Goal: Transaction & Acquisition: Purchase product/service

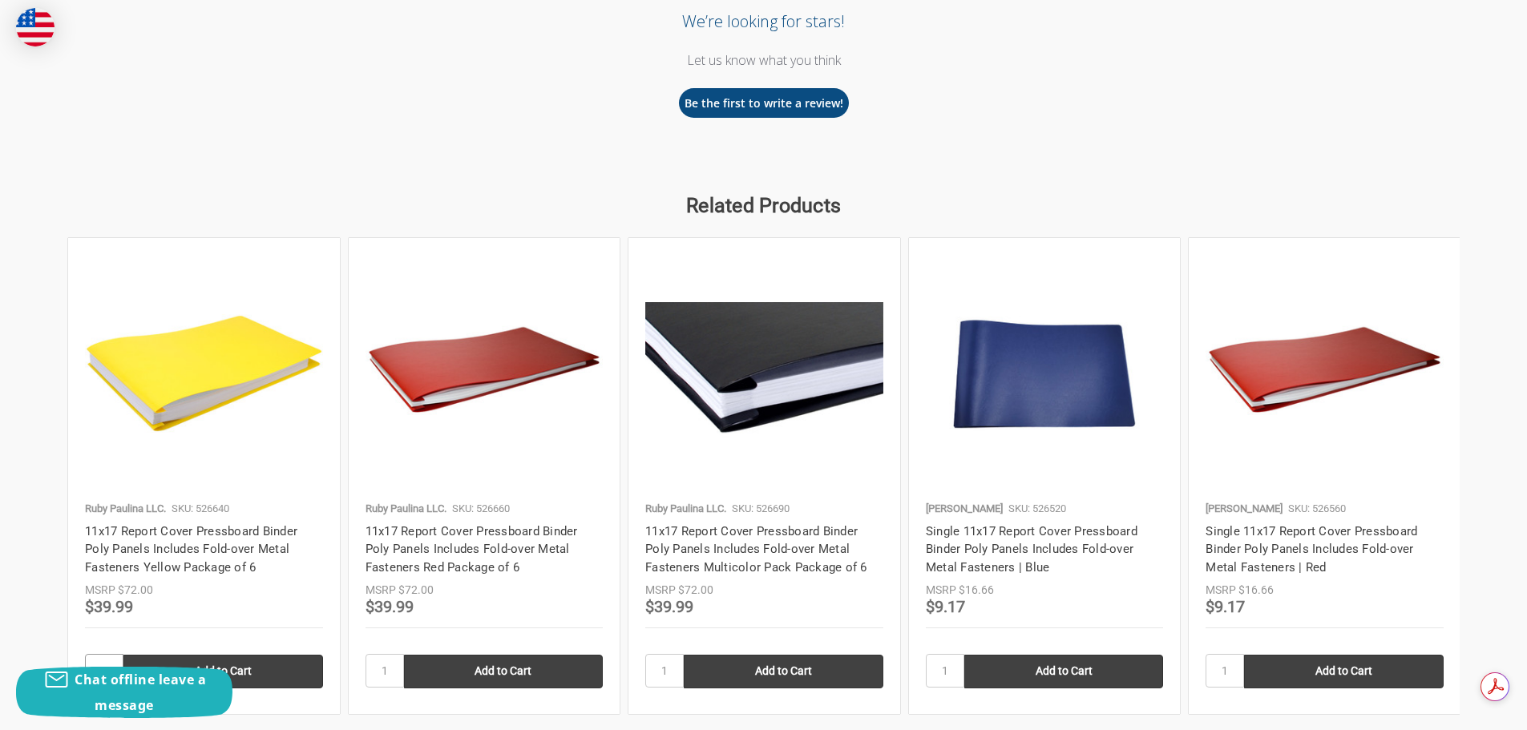
click at [112, 656] on input "1" at bounding box center [104, 671] width 38 height 34
type input "4"
drag, startPoint x: 385, startPoint y: 669, endPoint x: 370, endPoint y: 674, distance: 16.0
click at [370, 674] on input "1" at bounding box center [384, 671] width 38 height 34
drag, startPoint x: 365, startPoint y: 676, endPoint x: 389, endPoint y: 678, distance: 24.1
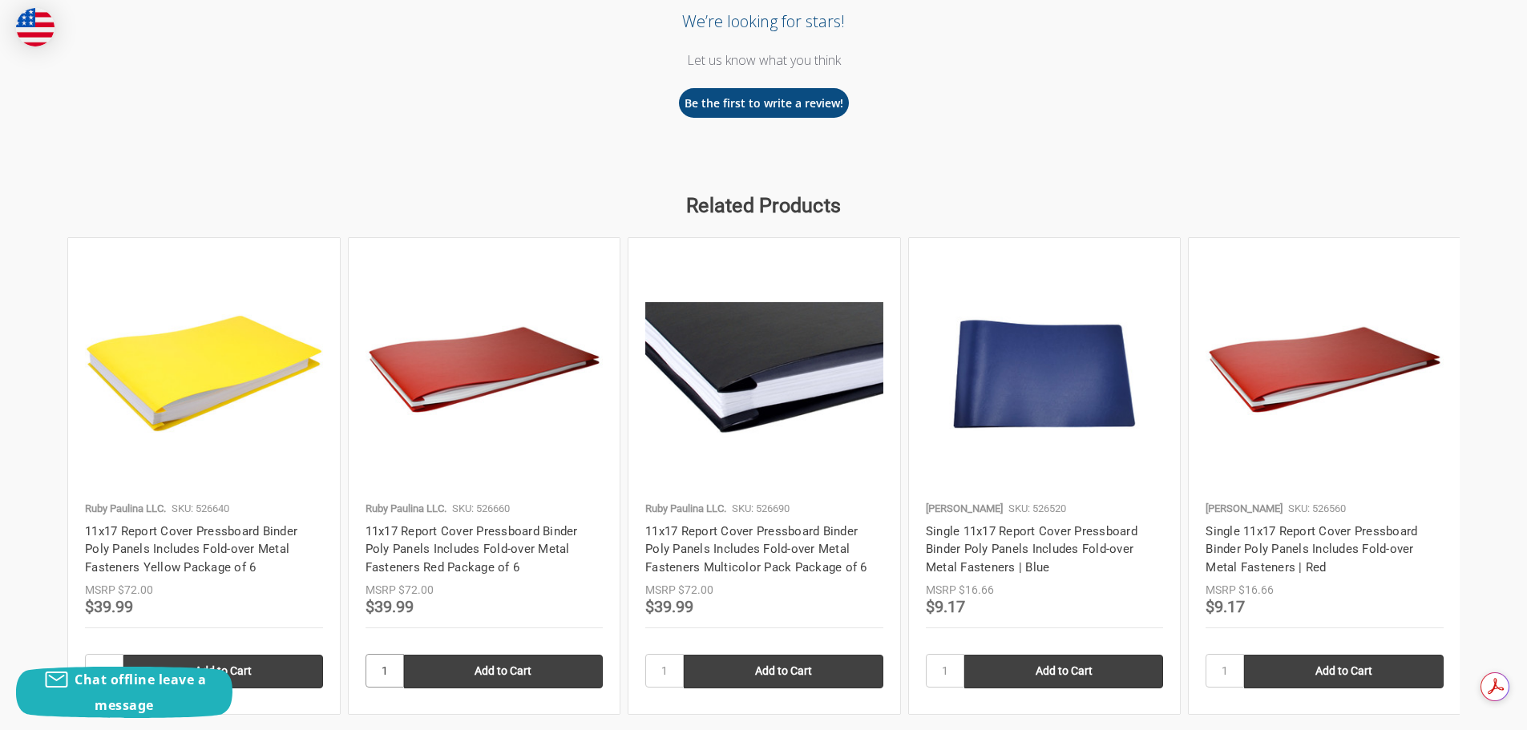
click at [387, 675] on input "1" at bounding box center [384, 671] width 38 height 34
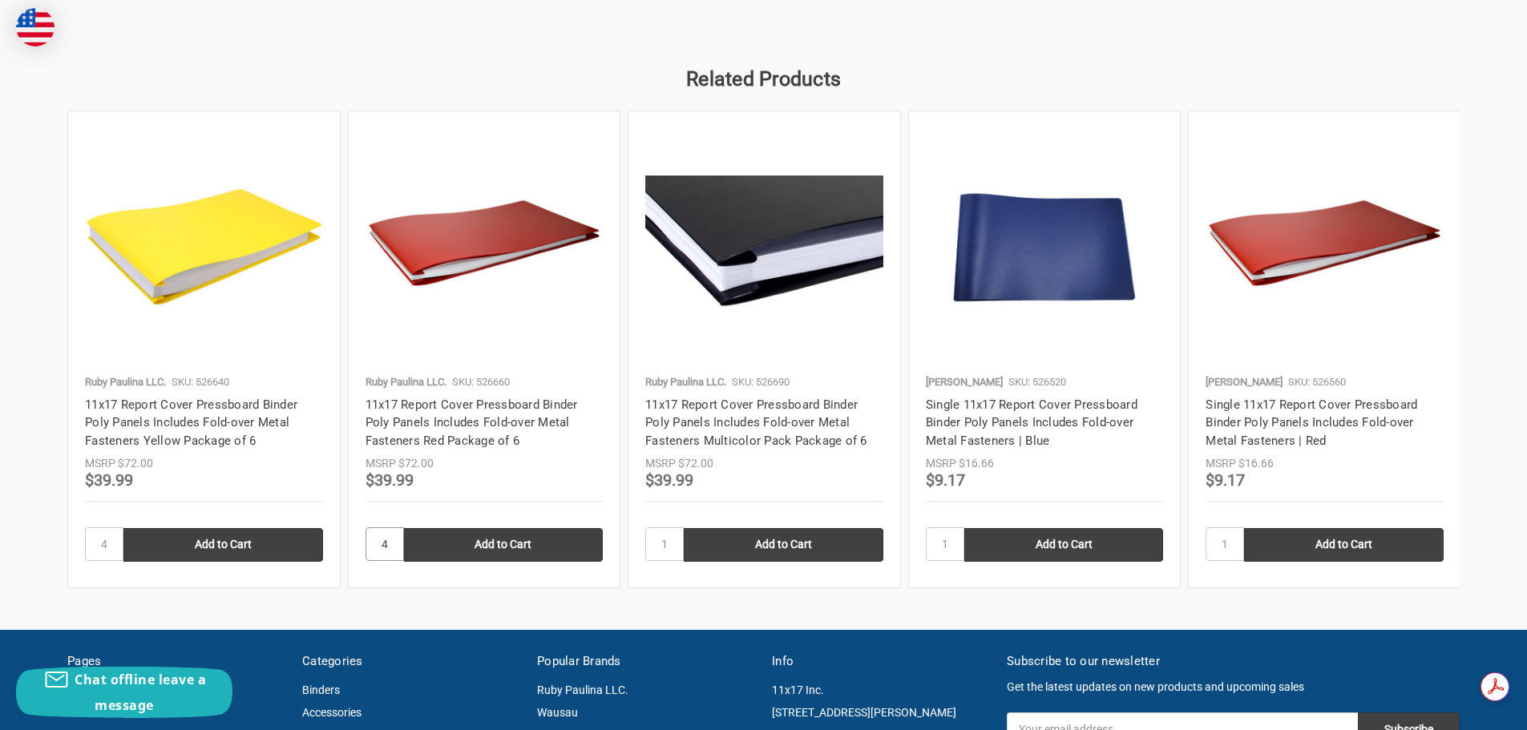
scroll to position [1870, 0]
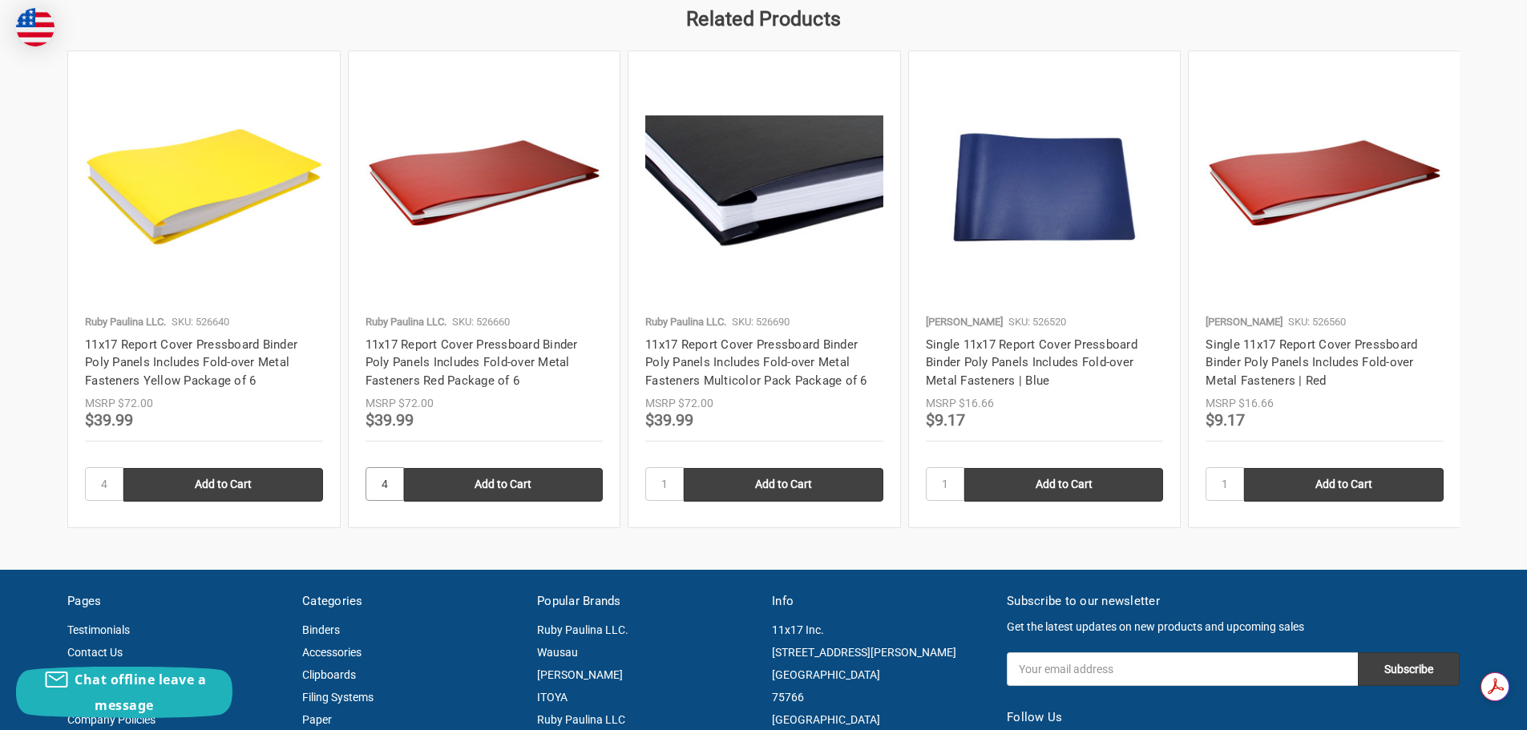
type input "4"
click at [666, 483] on input "1" at bounding box center [664, 484] width 38 height 34
type input "4"
click at [205, 479] on input "Add to Cart" at bounding box center [223, 485] width 200 height 34
type input "Add to Cart"
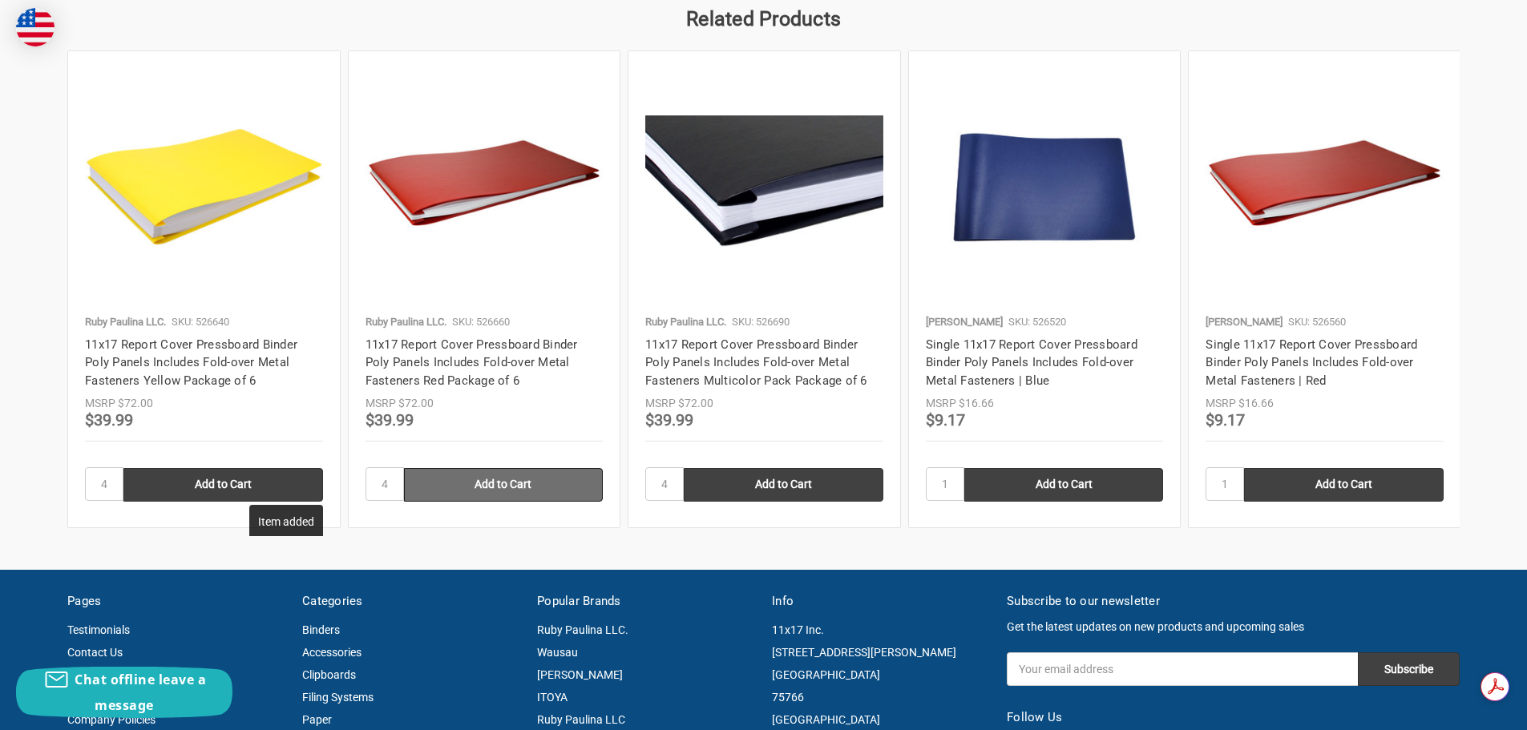
click at [515, 488] on input "Add to Cart" at bounding box center [504, 485] width 200 height 34
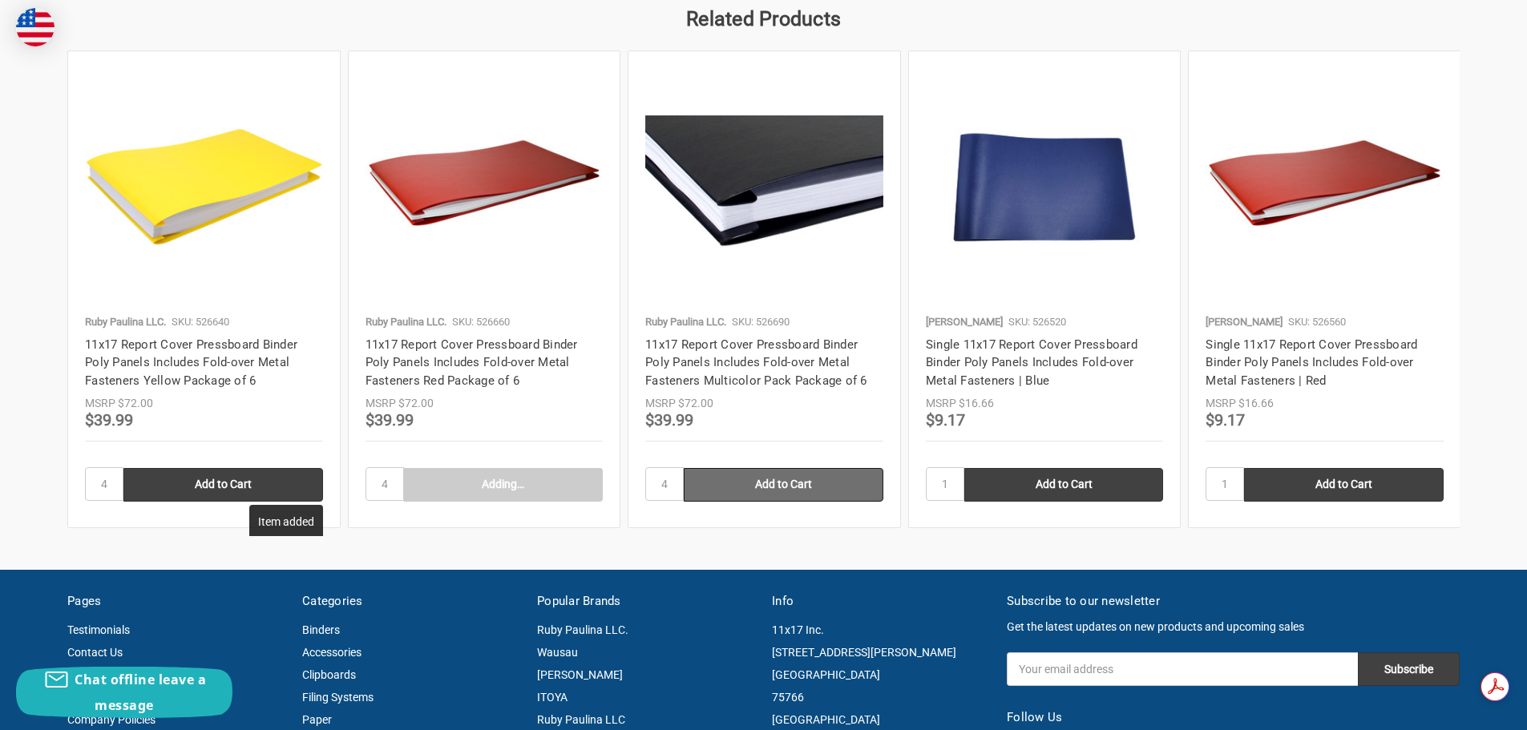
type input "Add to Cart"
click at [768, 486] on input "Add to Cart" at bounding box center [784, 485] width 200 height 34
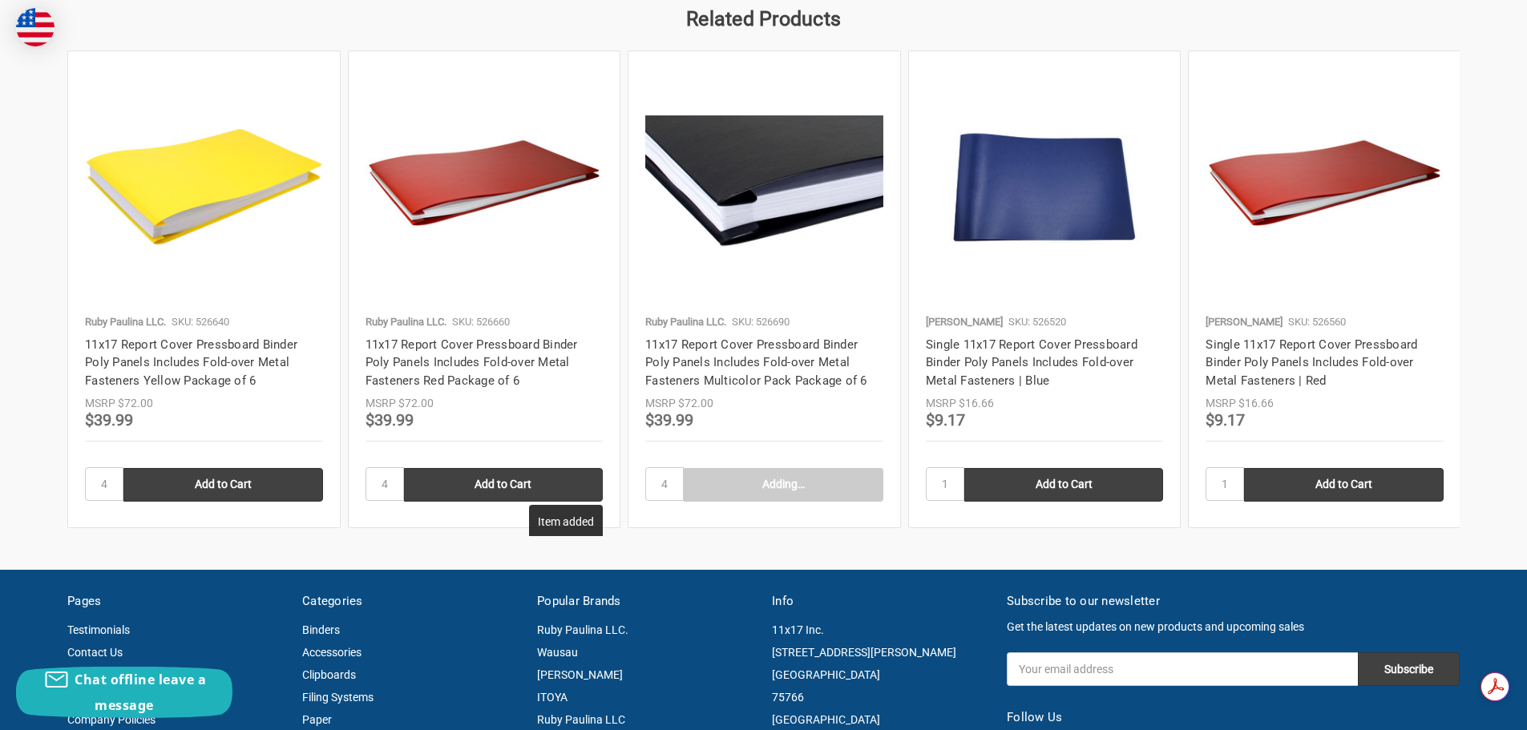
type input "Add to Cart"
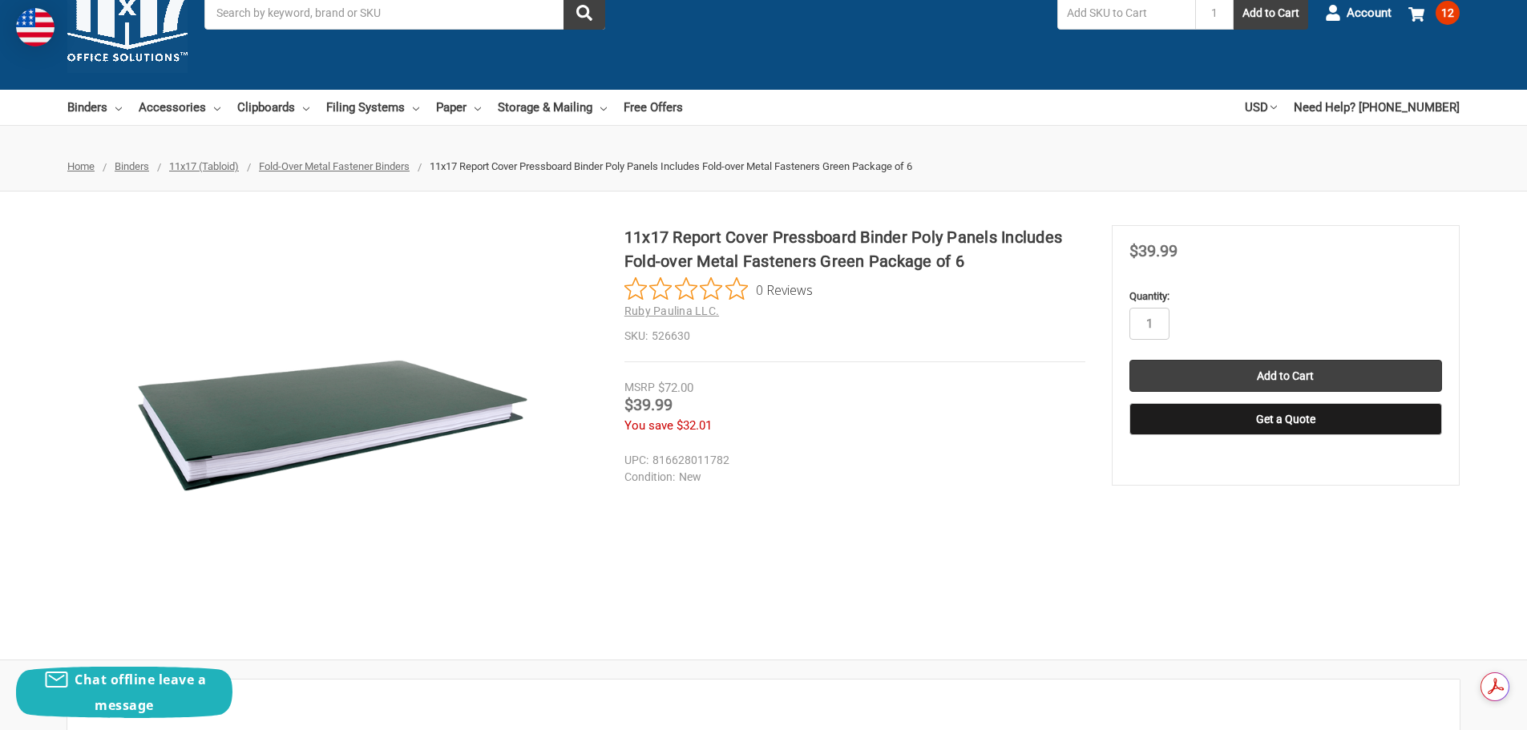
scroll to position [0, 0]
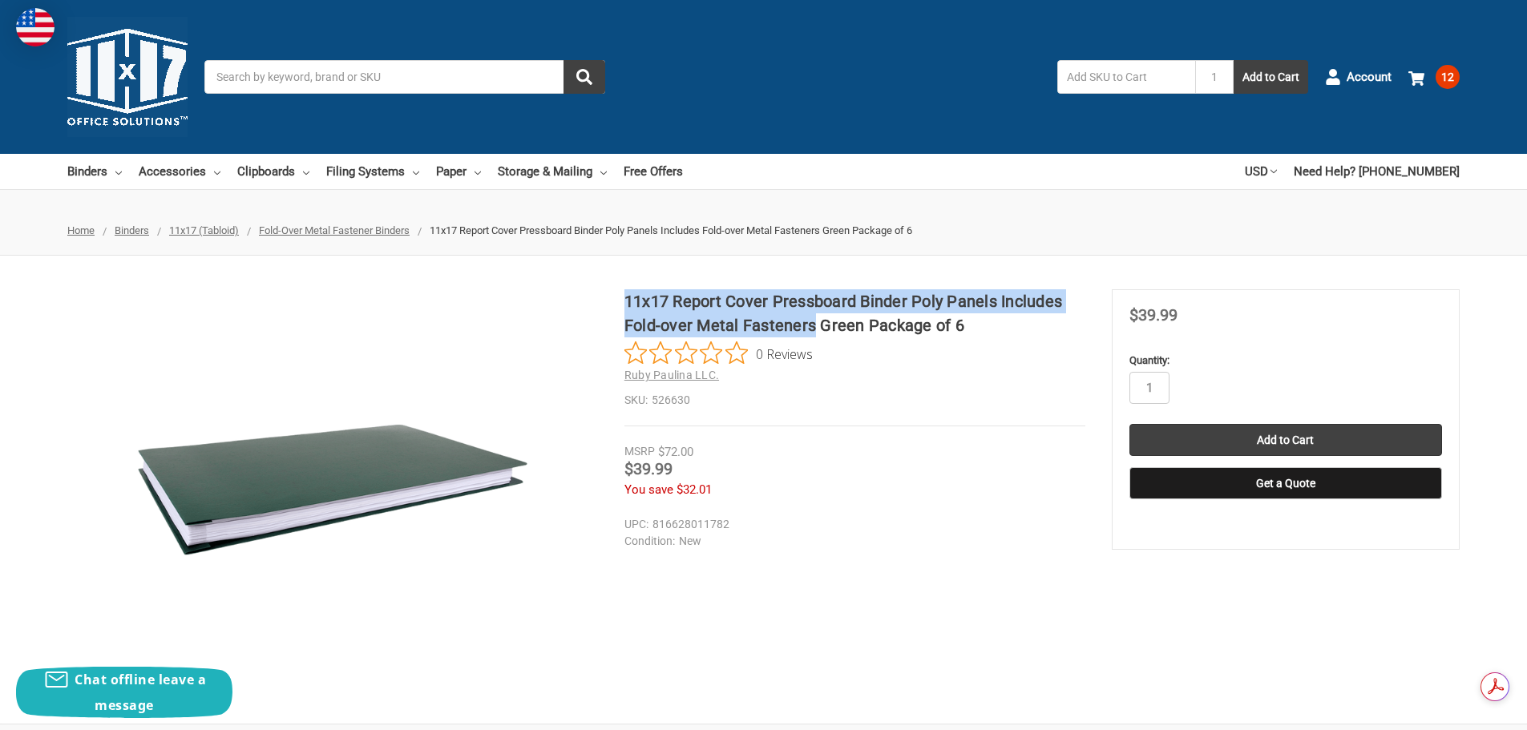
drag, startPoint x: 624, startPoint y: 301, endPoint x: 809, endPoint y: 321, distance: 186.2
click at [809, 321] on h1 "11x17 Report Cover Pressboard Binder Poly Panels Includes Fold-over Metal Faste…" at bounding box center [854, 313] width 461 height 48
copy h1 "11x17 Report Cover Pressboard Binder Poly Panels Includes Fold-over Metal Faste…"
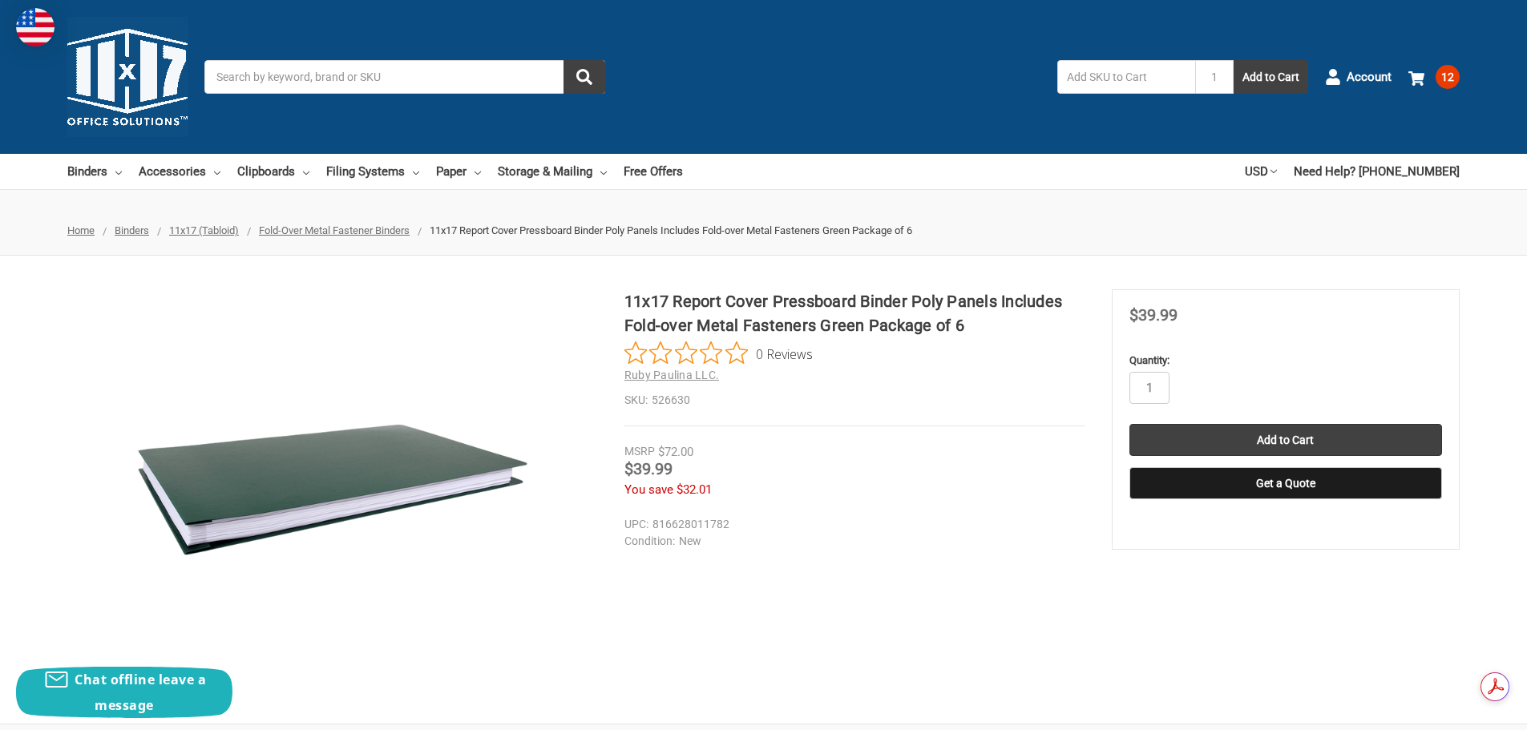
click at [378, 76] on input "Search" at bounding box center [404, 77] width 401 height 34
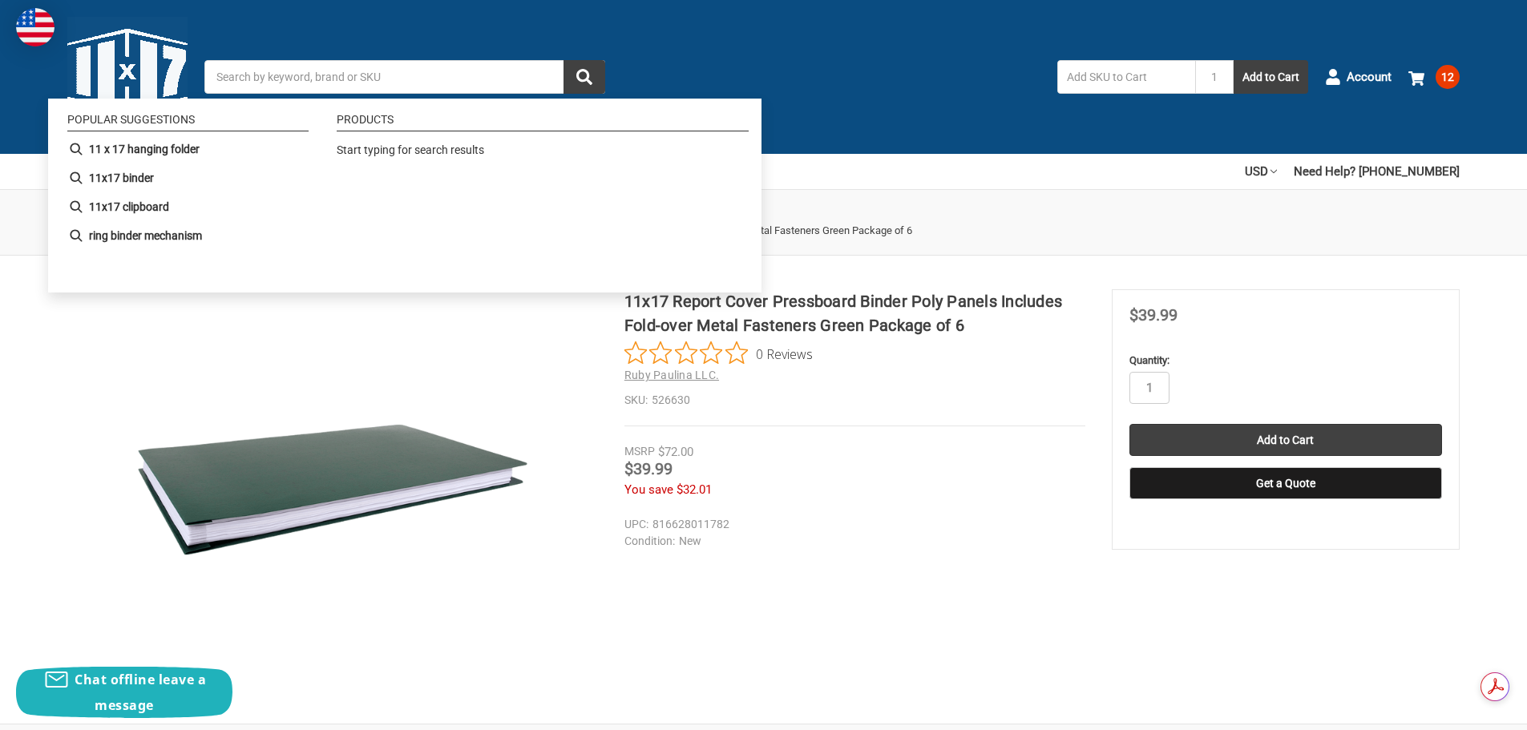
paste input "11x17 Report Cover Pressboard Binder Poly Panels Includes Fold-over Metal Faste…"
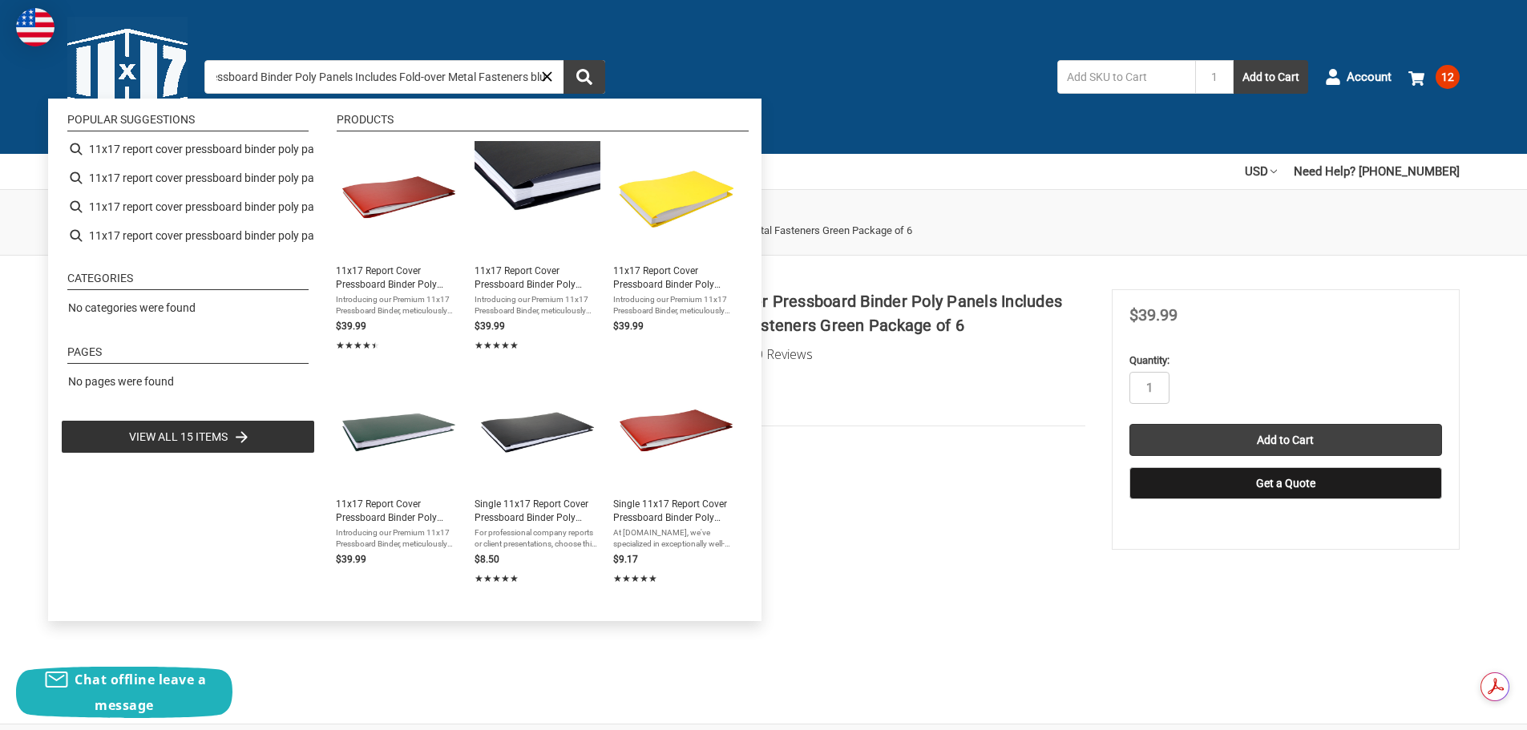
type input "11x17 Report Cover Pressboard Binder Poly Panels Includes Fold-over Metal Faste…"
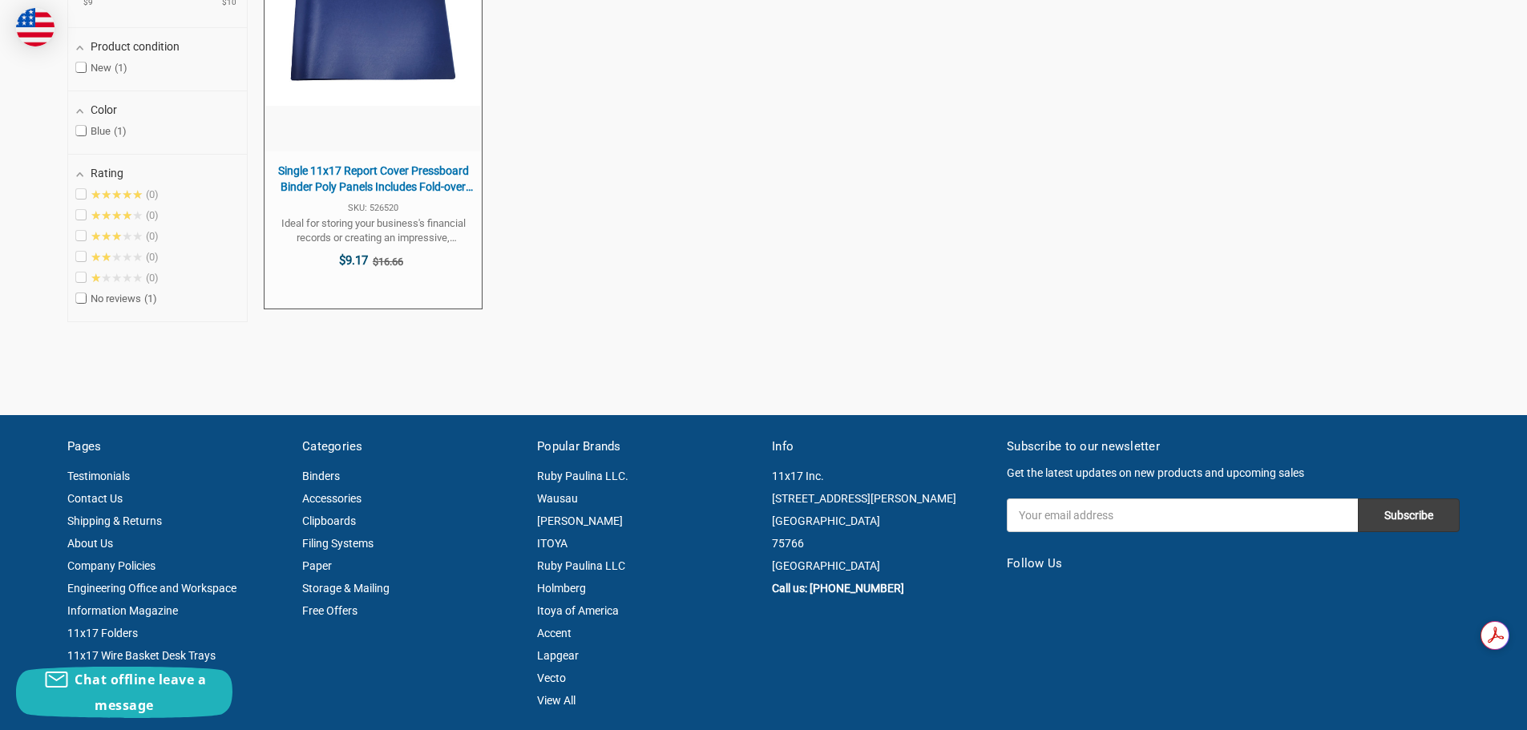
scroll to position [561, 0]
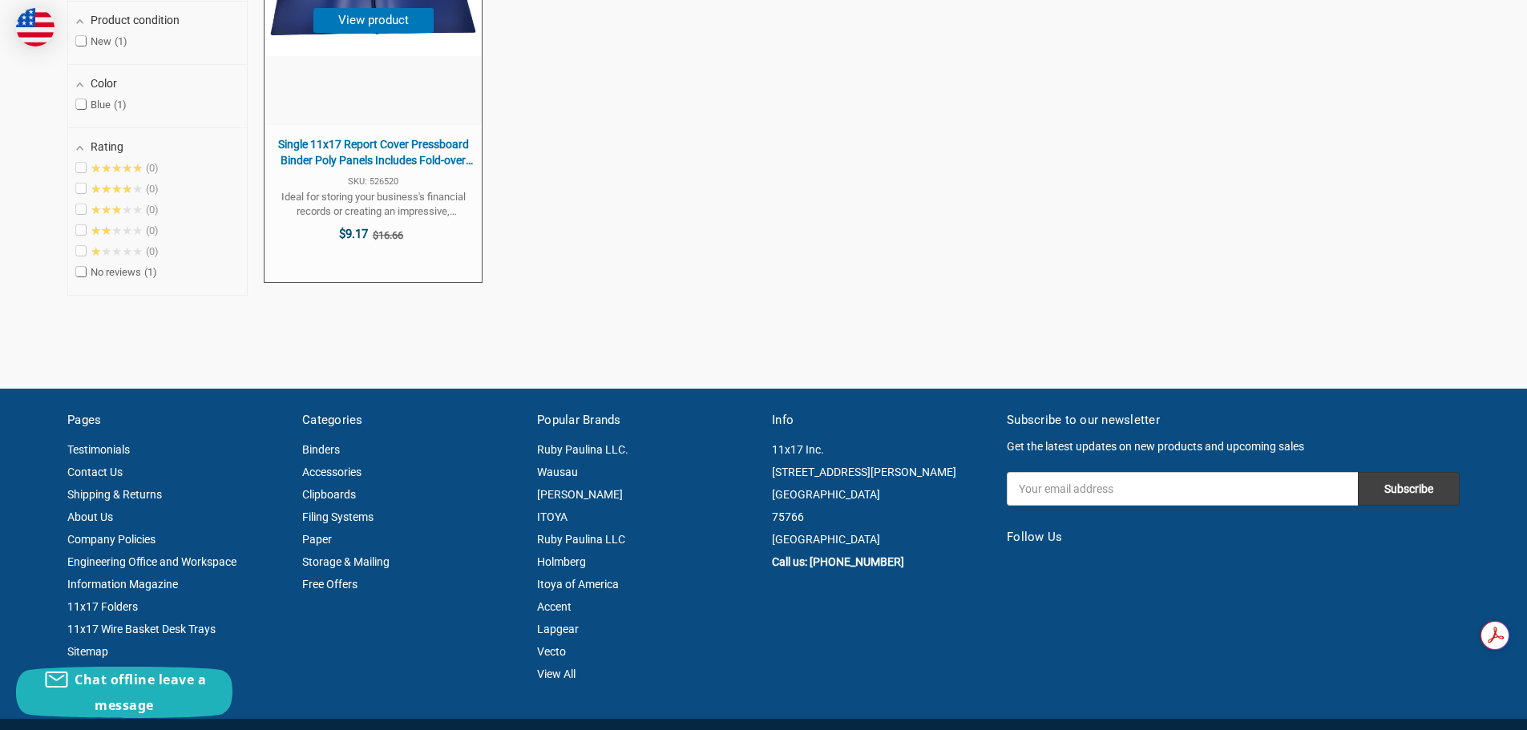
click at [345, 154] on span "Single 11x17 Report Cover Pressboard Binder Poly Panels Includes Fold-over Meta…" at bounding box center [372, 152] width 201 height 31
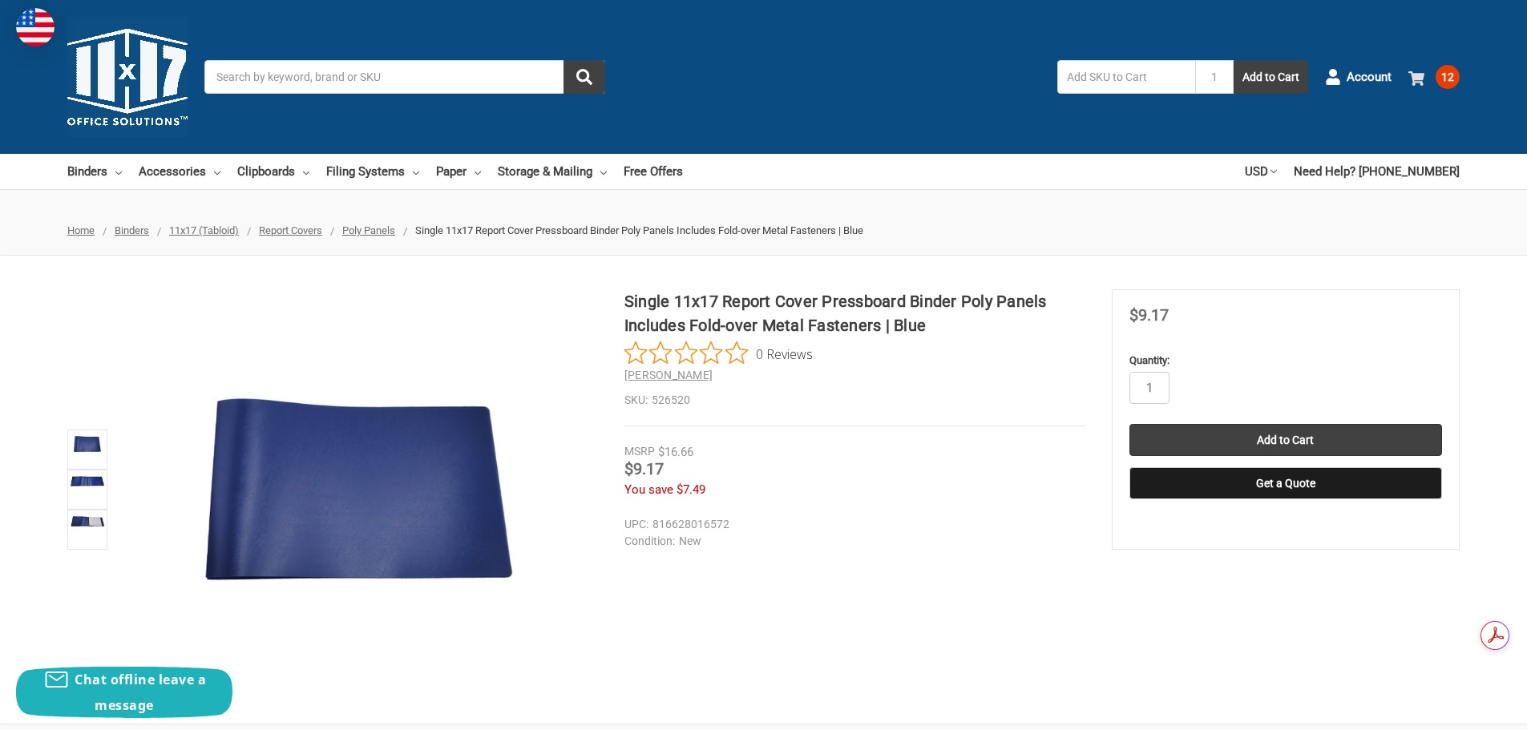
click at [1436, 76] on span "12" at bounding box center [1447, 77] width 24 height 24
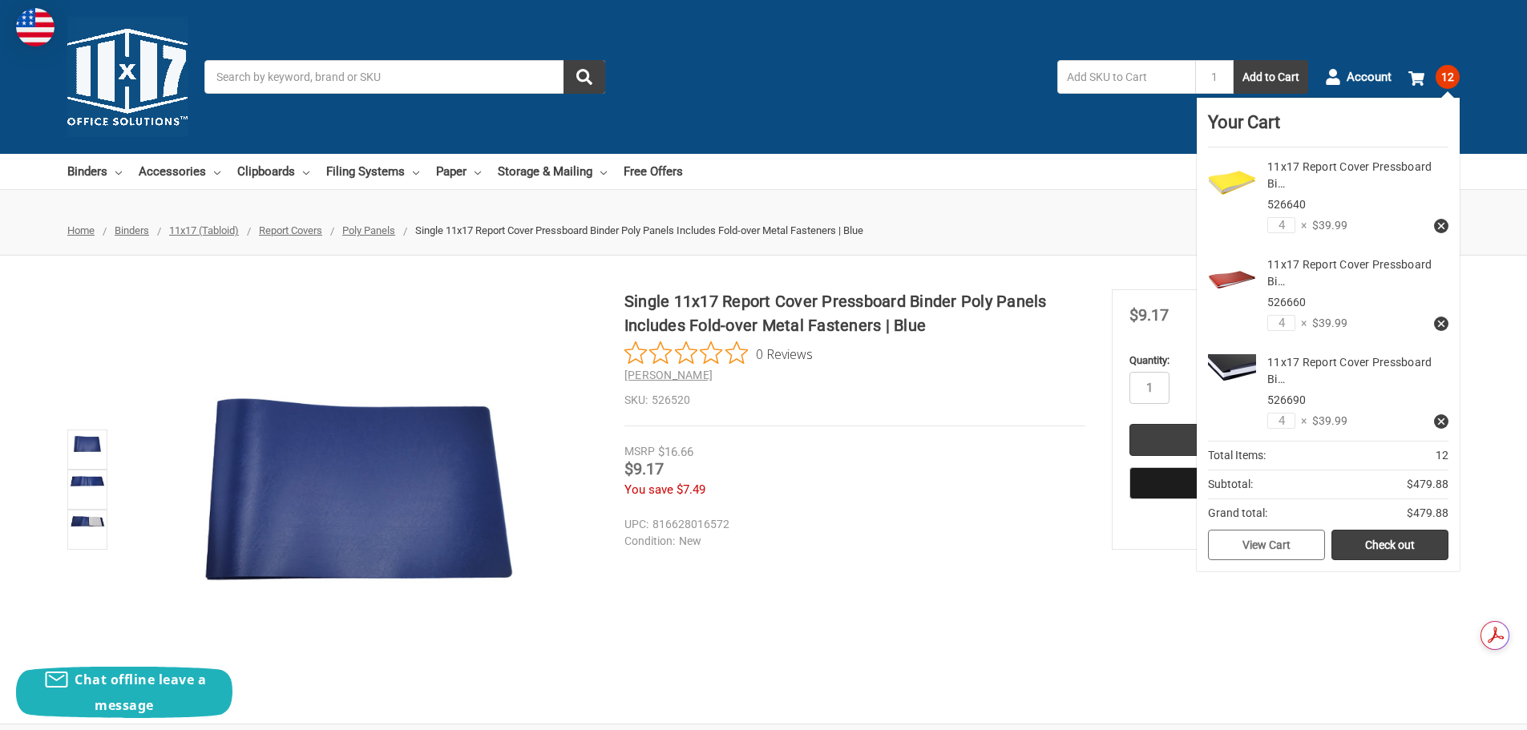
click at [1265, 543] on link "View Cart" at bounding box center [1266, 545] width 117 height 30
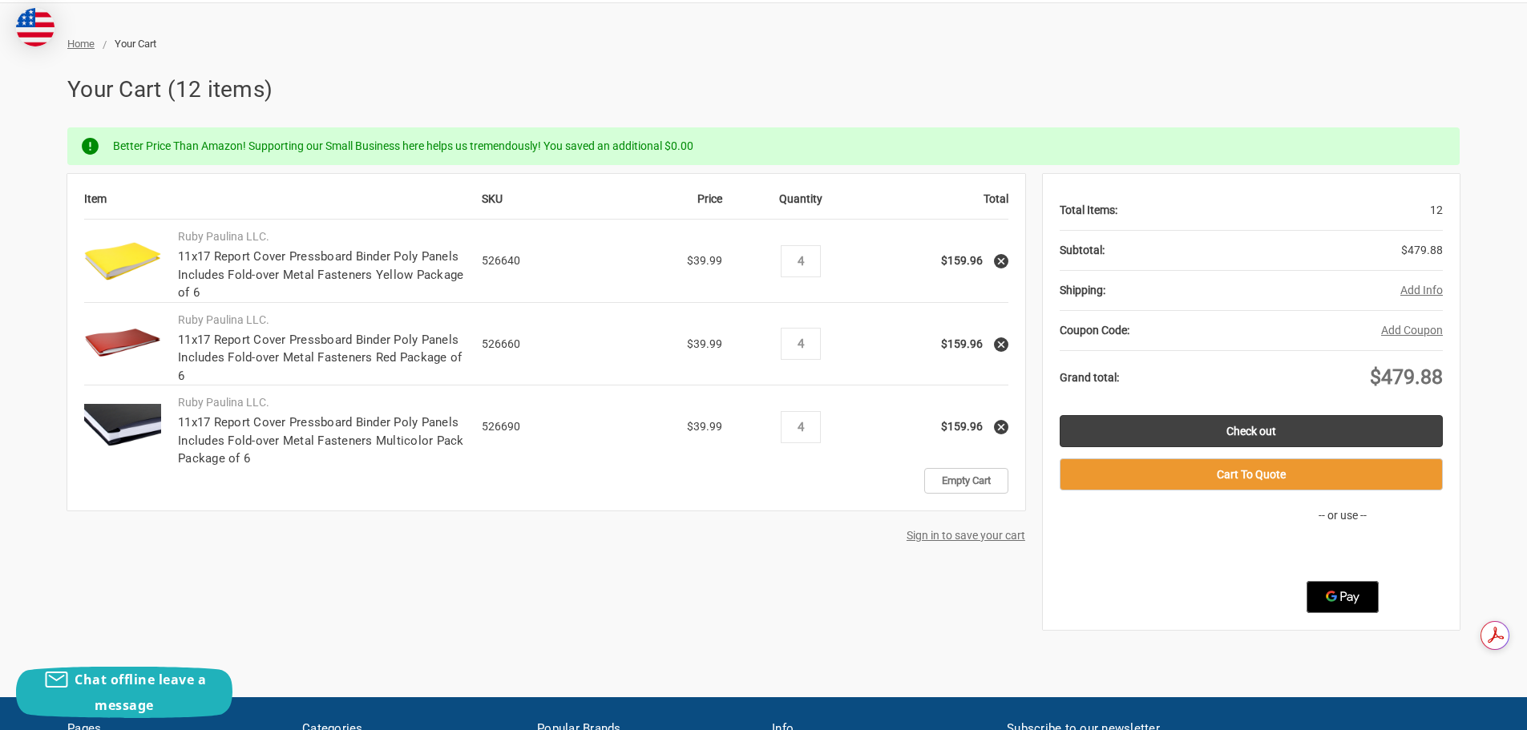
click at [967, 539] on link "Sign in to save your cart" at bounding box center [965, 535] width 119 height 13
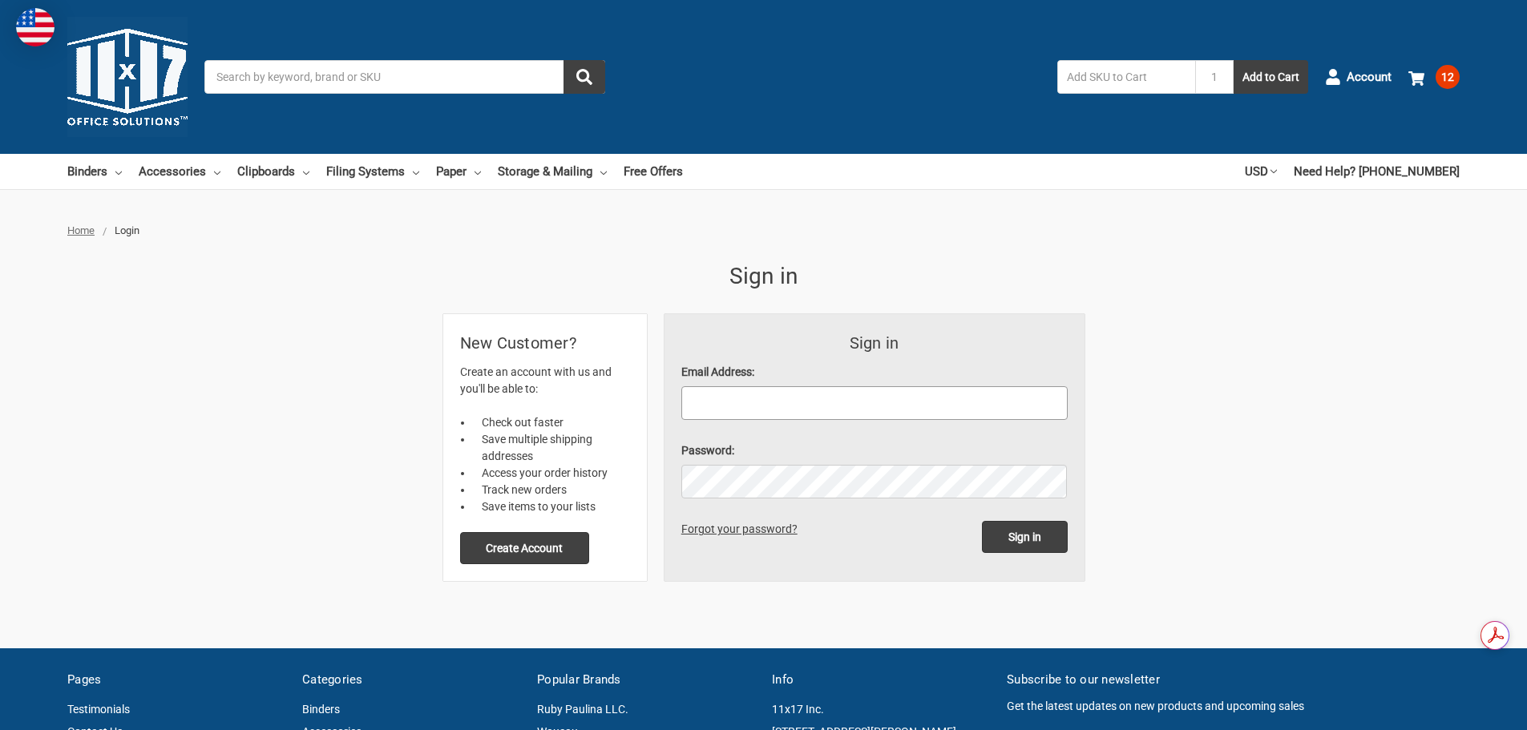
click at [886, 410] on input "Email Address:" at bounding box center [874, 403] width 386 height 34
type input "[EMAIL_ADDRESS][DOMAIN_NAME]"
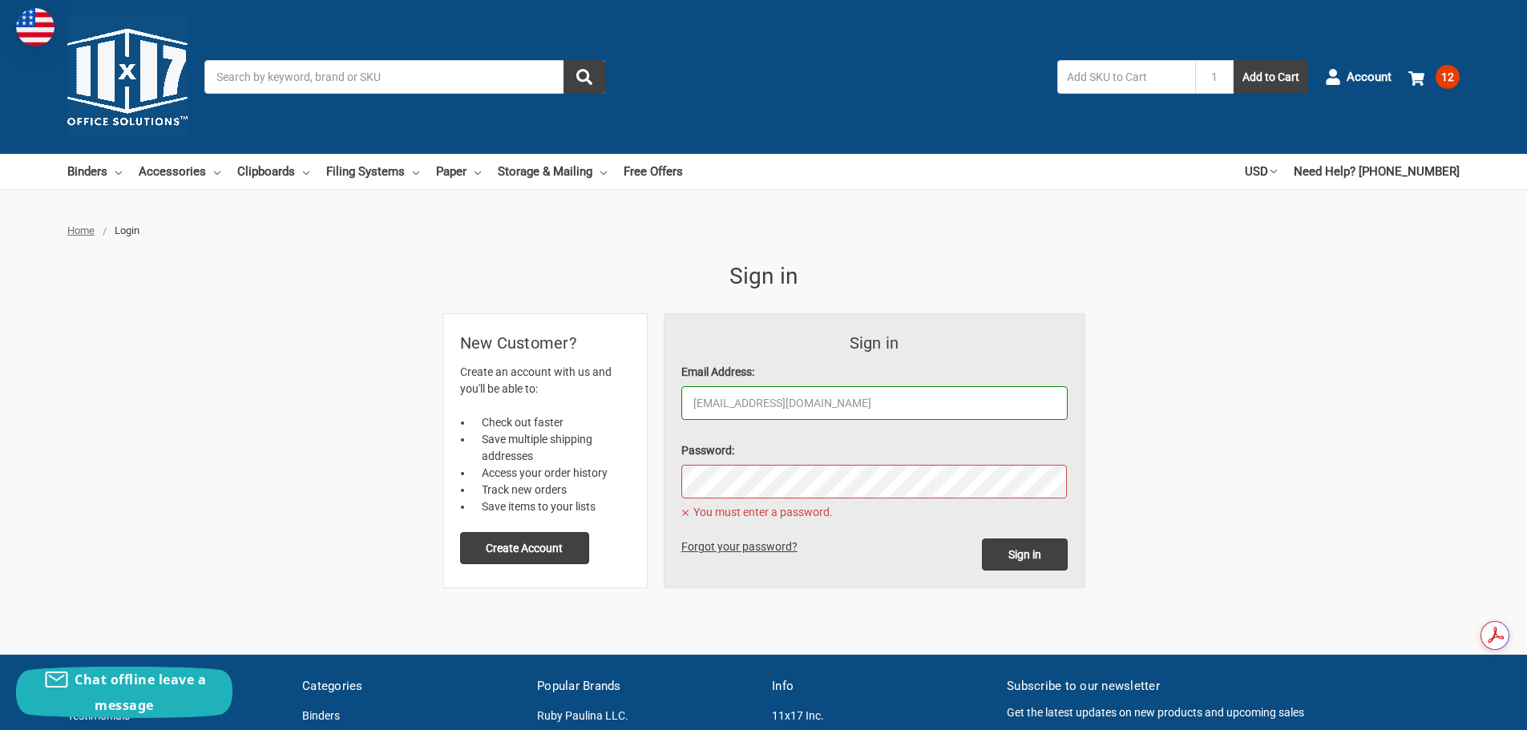
click at [768, 544] on link "Forgot your password?" at bounding box center [742, 546] width 122 height 13
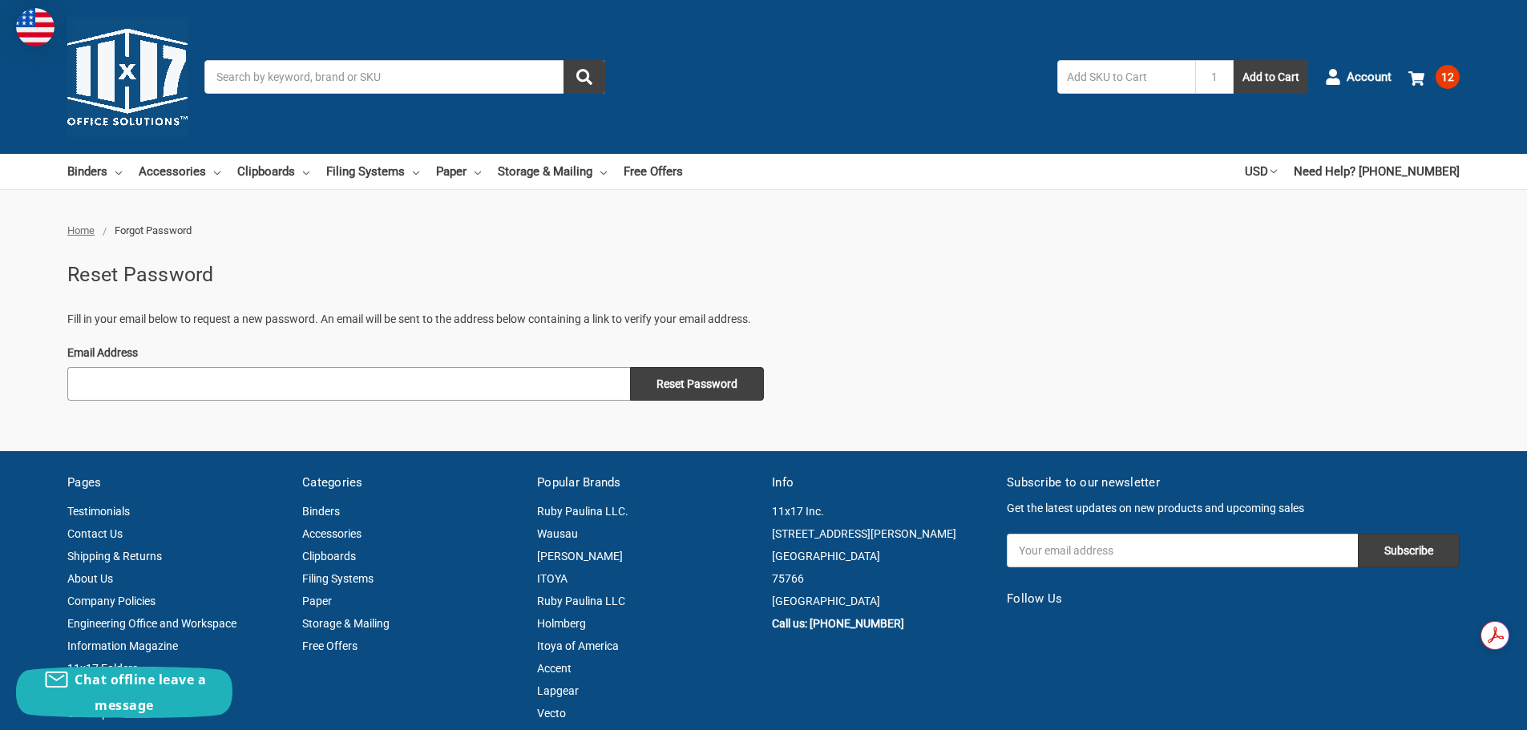
click at [406, 387] on input "Email Address" at bounding box center [348, 384] width 563 height 34
type input "moe@aopsameday.com"
click at [720, 381] on input "Reset Password" at bounding box center [697, 384] width 134 height 34
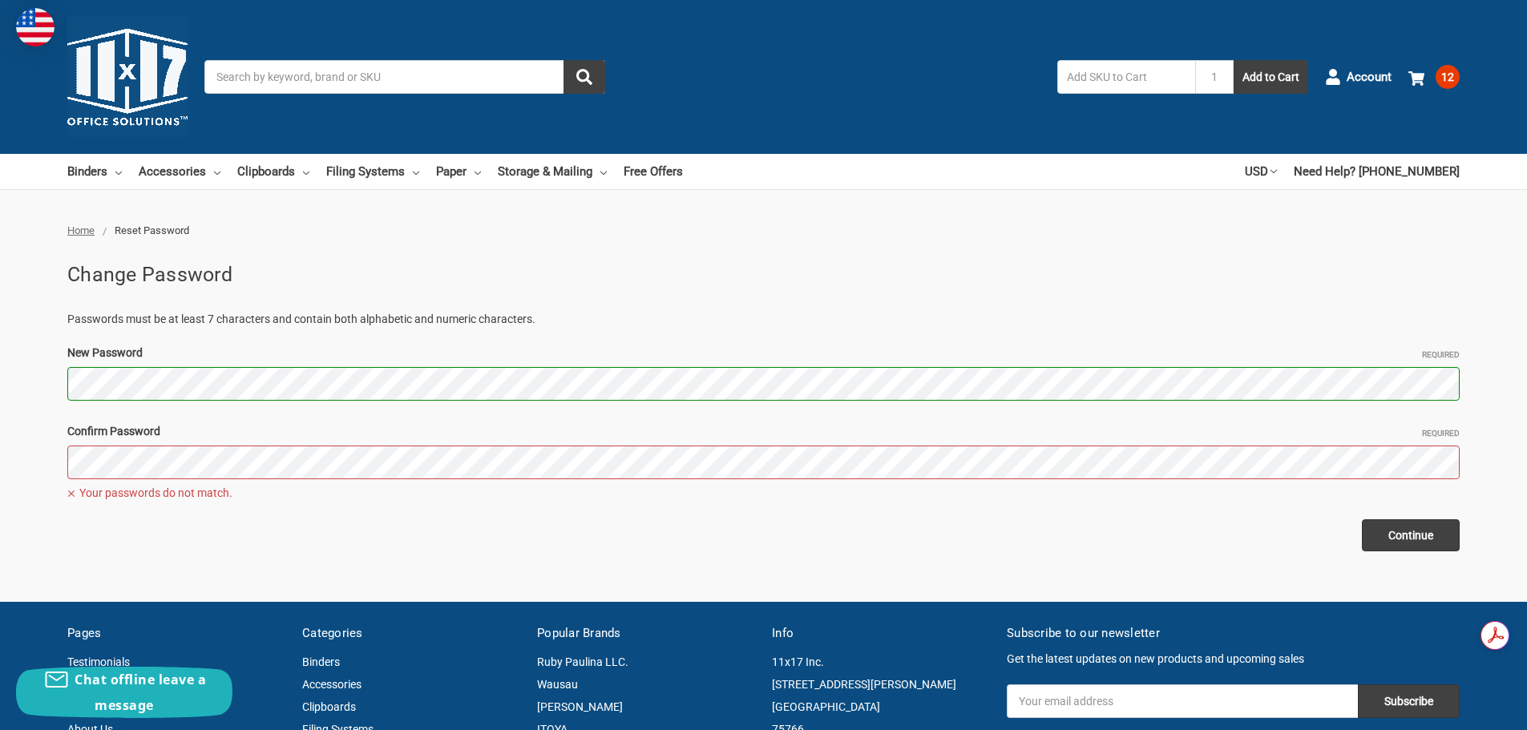
click at [996, 500] on span "Your passwords do not match." at bounding box center [763, 492] width 1392 height 19
click at [15, 398] on div "Home Reset Password Change Password Passwords must be at least 7 characters and…" at bounding box center [763, 387] width 1527 height 328
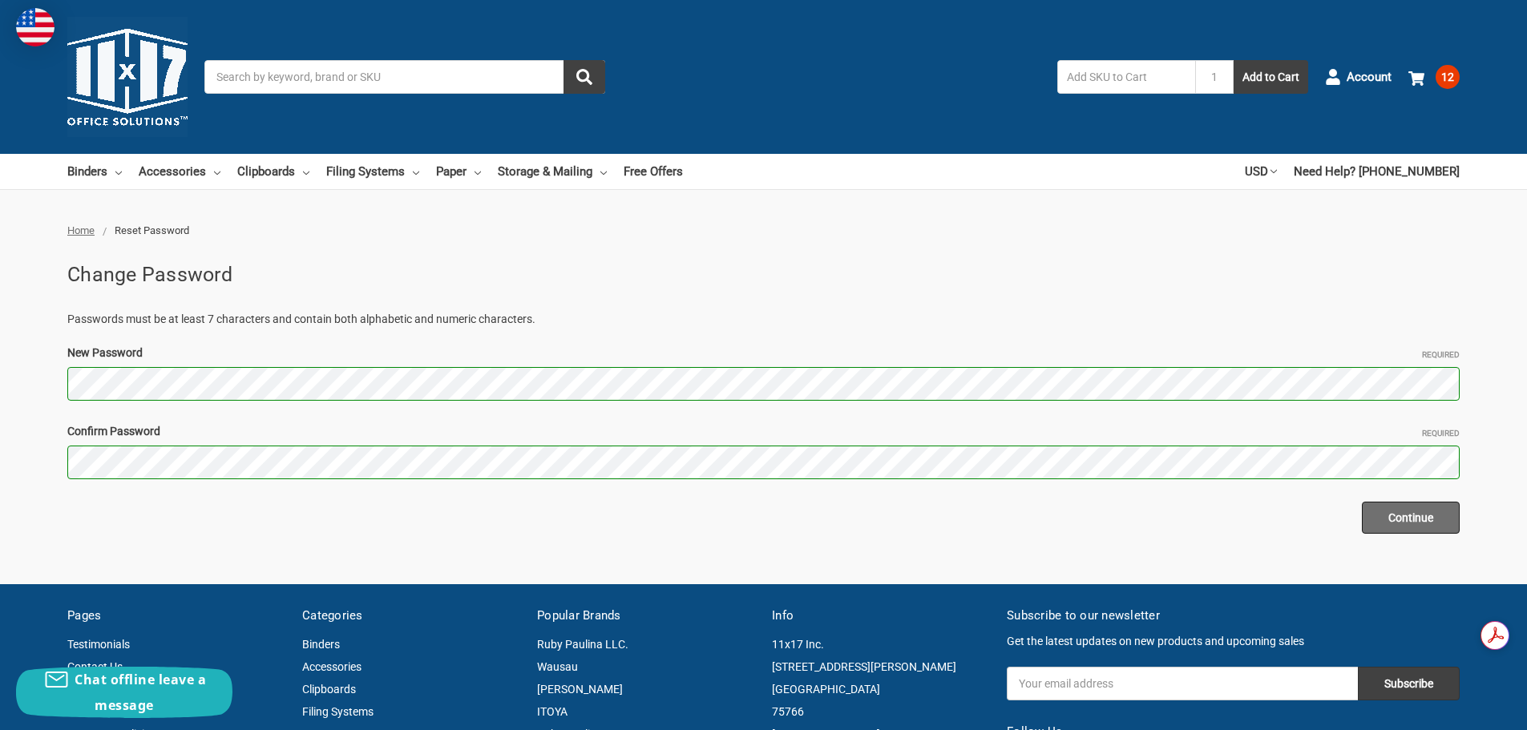
click at [1404, 518] on input "Continue" at bounding box center [1411, 518] width 98 height 32
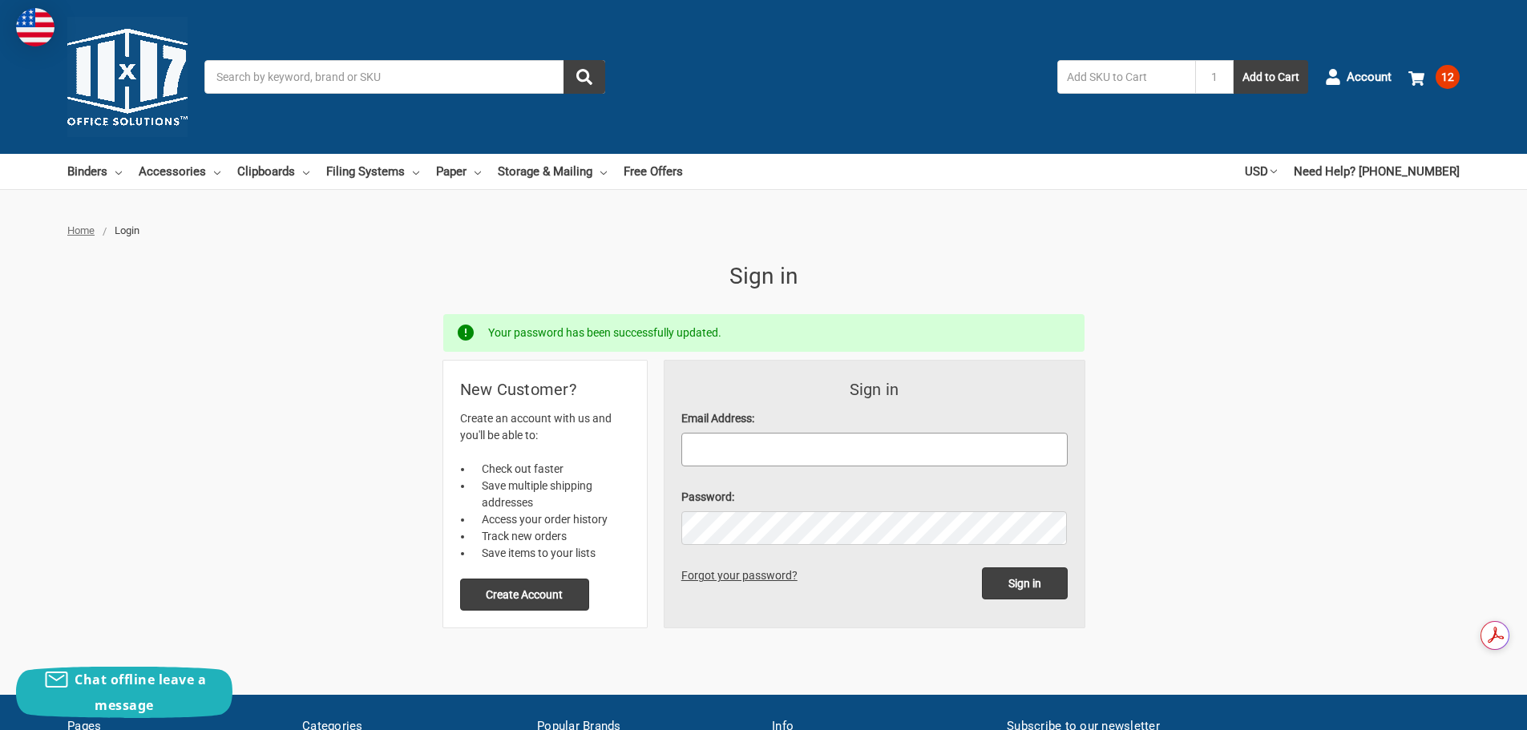
click at [950, 458] on input "Email Address:" at bounding box center [874, 450] width 386 height 34
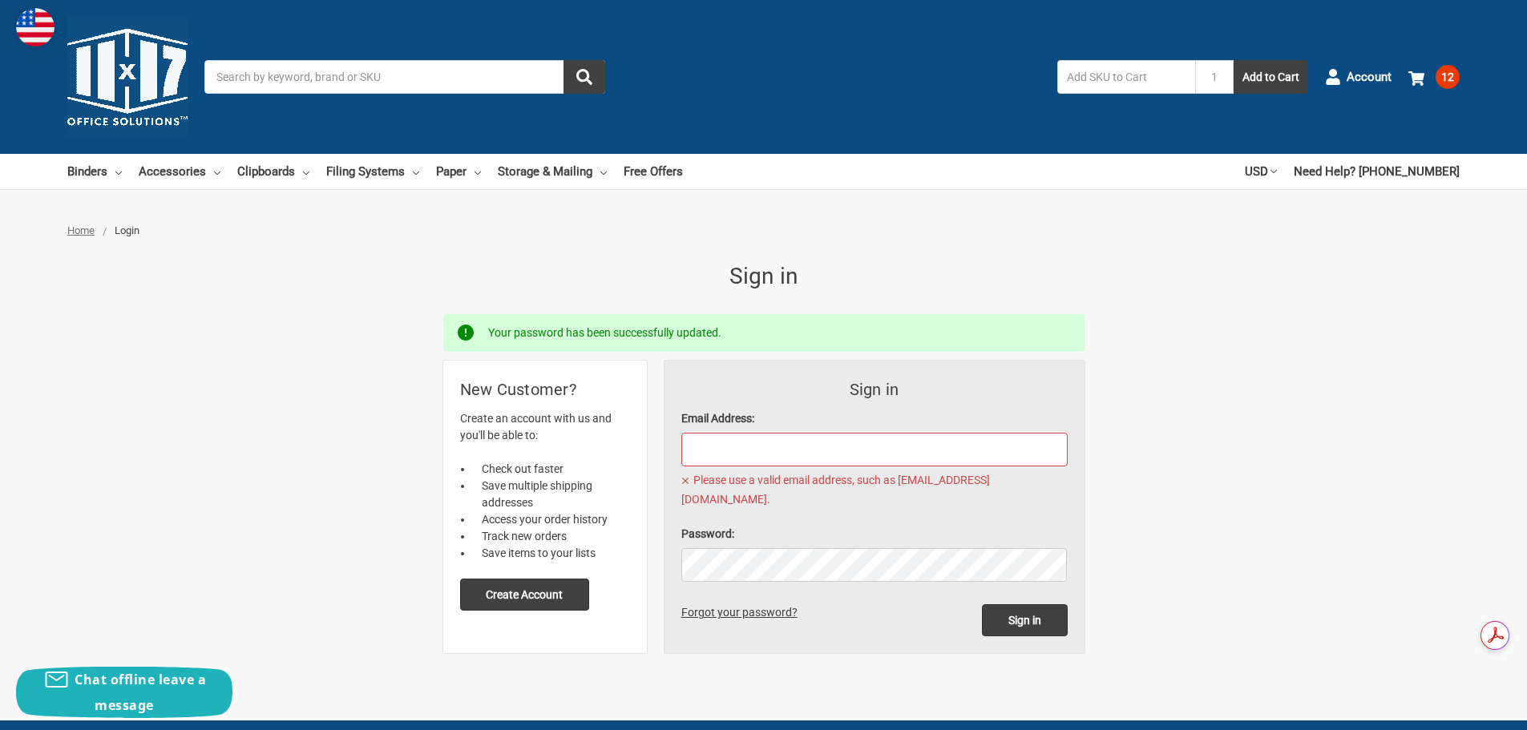
type input "moe@aopsameday.com"
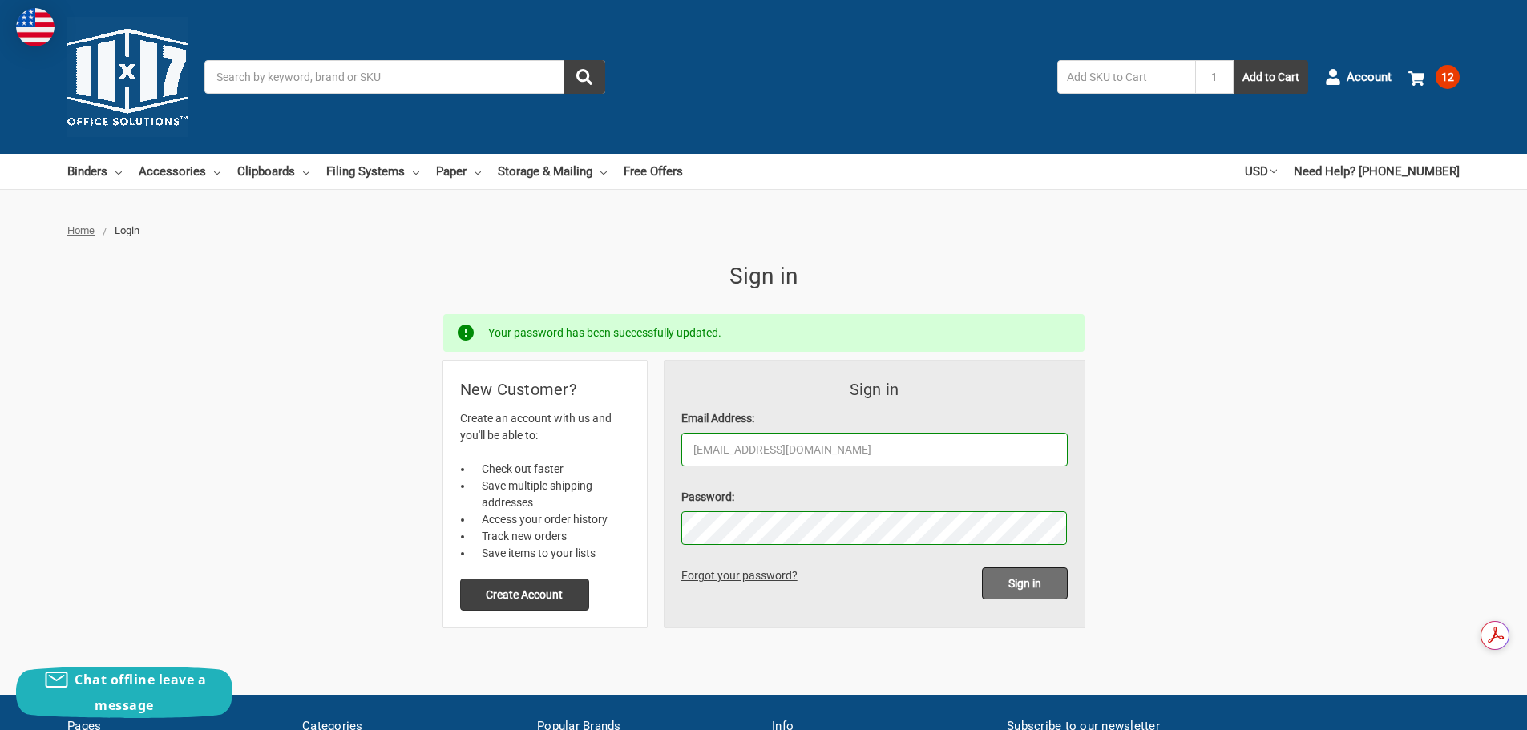
click at [1008, 584] on input "Sign in" at bounding box center [1025, 583] width 86 height 32
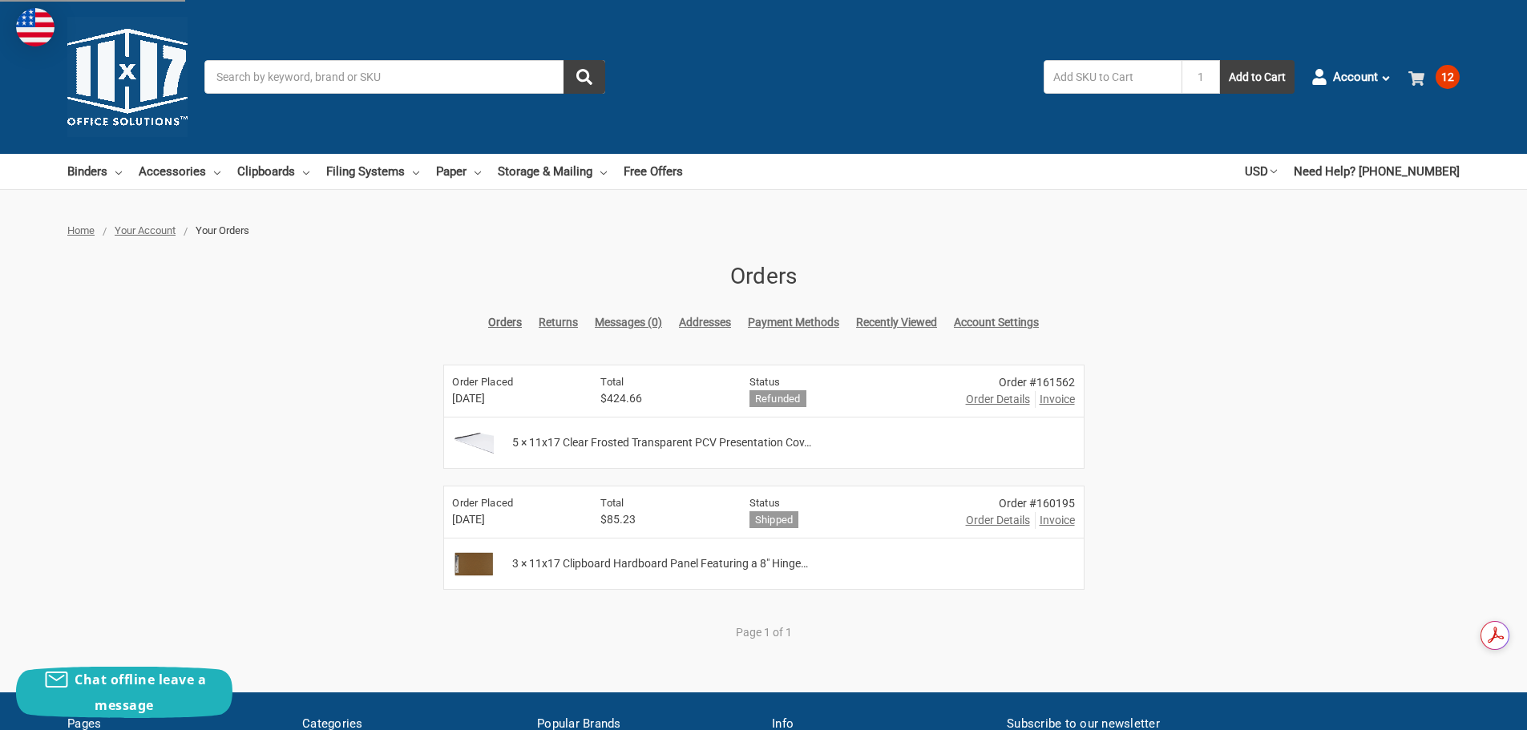
click at [1436, 77] on span "12" at bounding box center [1447, 77] width 24 height 24
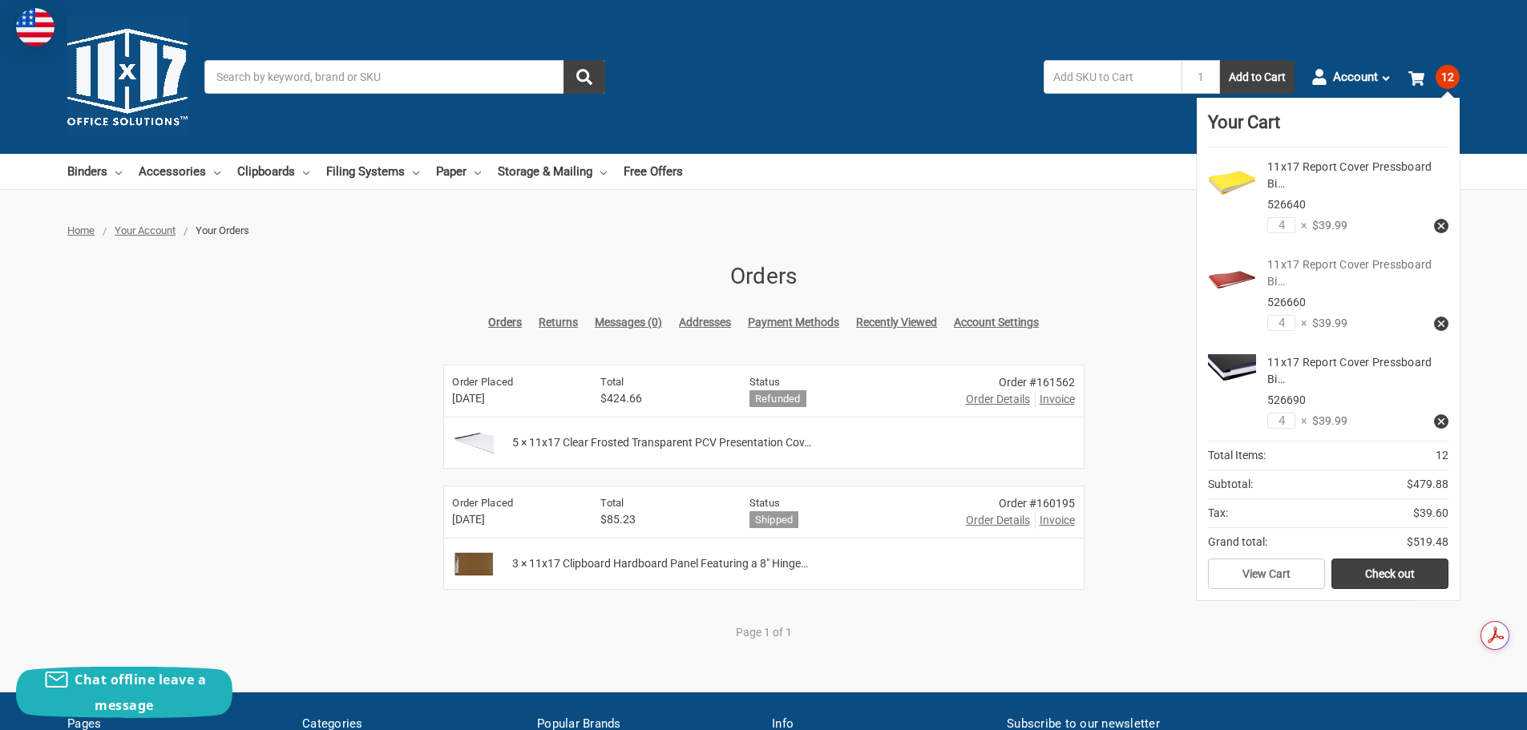
click at [1413, 267] on link "11x17 Report Cover Pressboard Bi…" at bounding box center [1349, 273] width 164 height 30
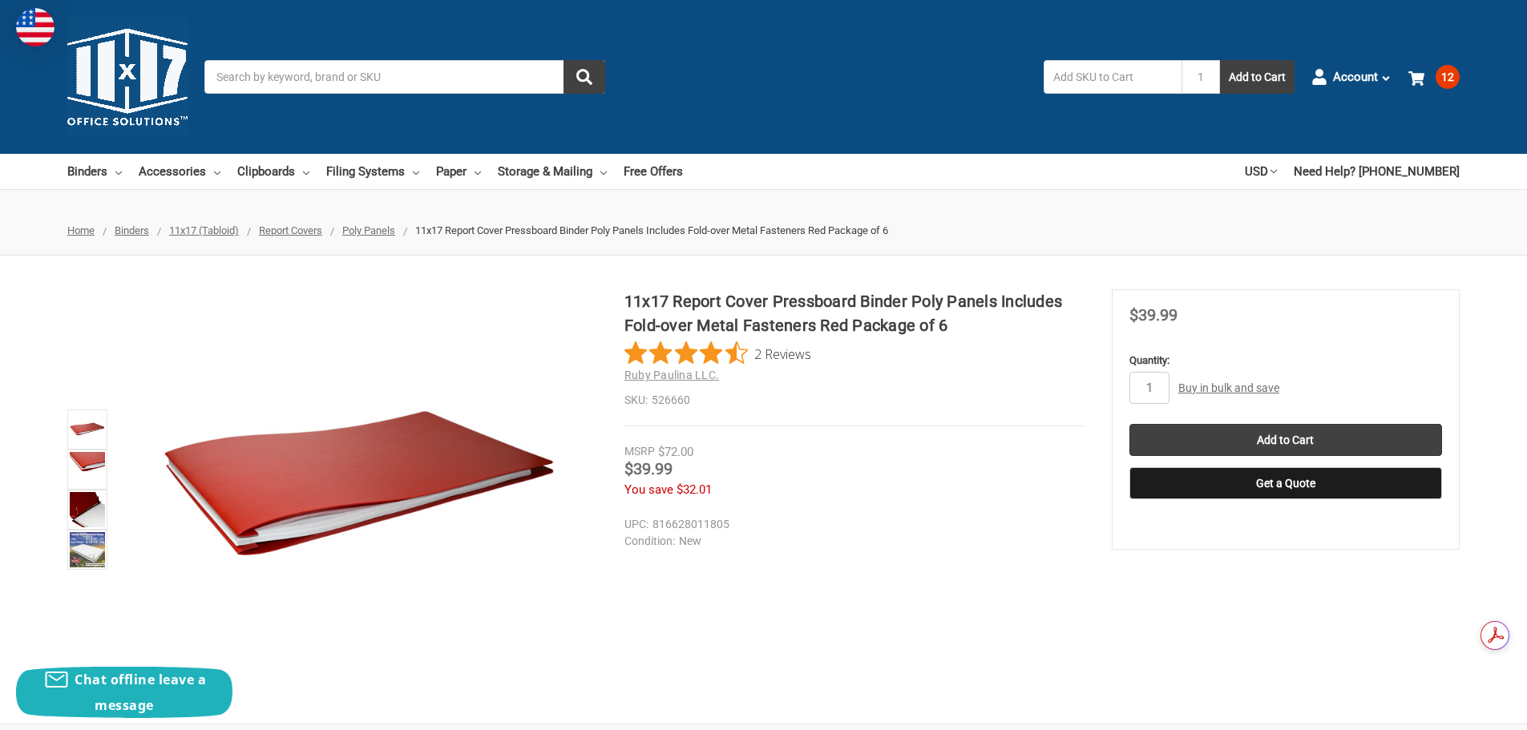
click at [370, 228] on span "Poly Panels" at bounding box center [368, 230] width 53 height 12
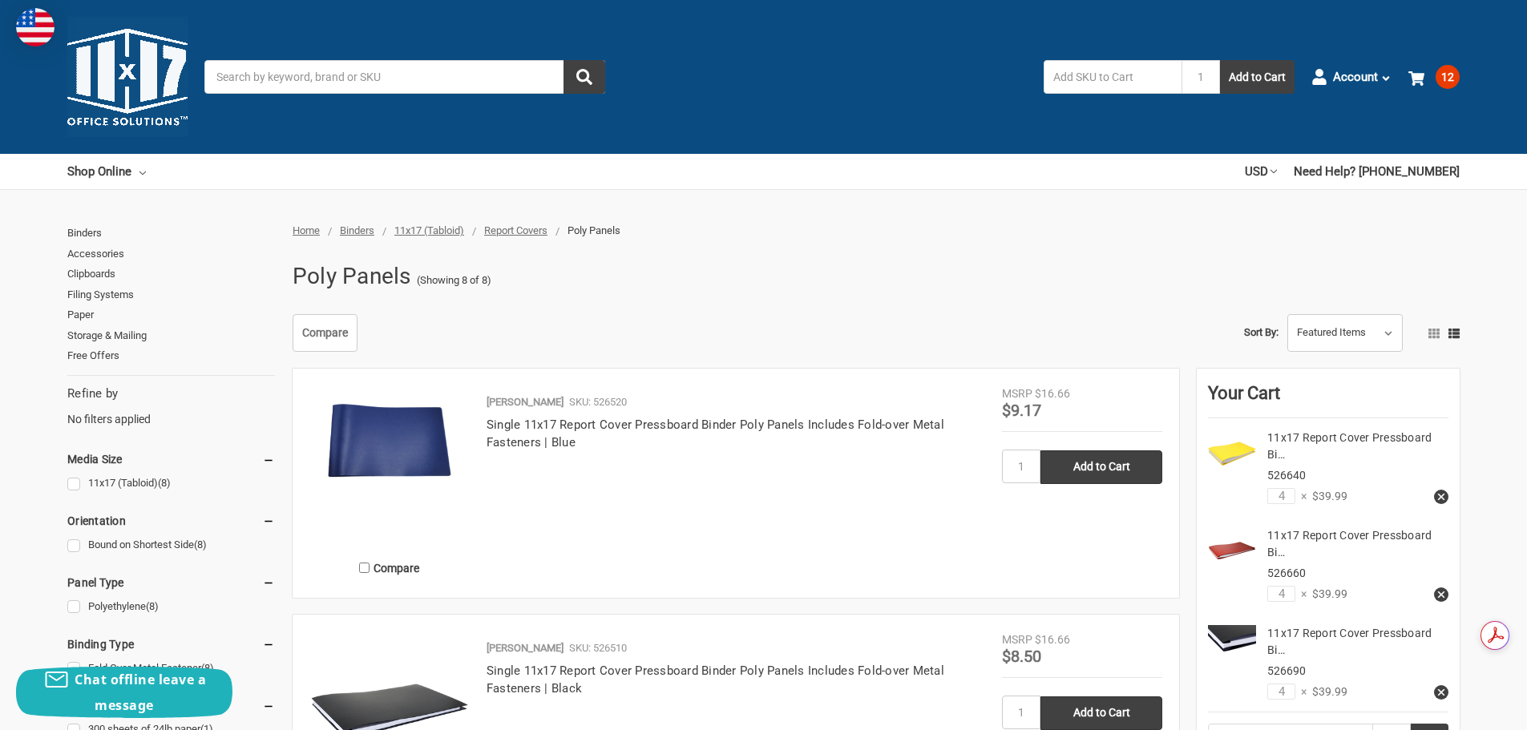
click at [451, 91] on input "Search" at bounding box center [404, 77] width 401 height 34
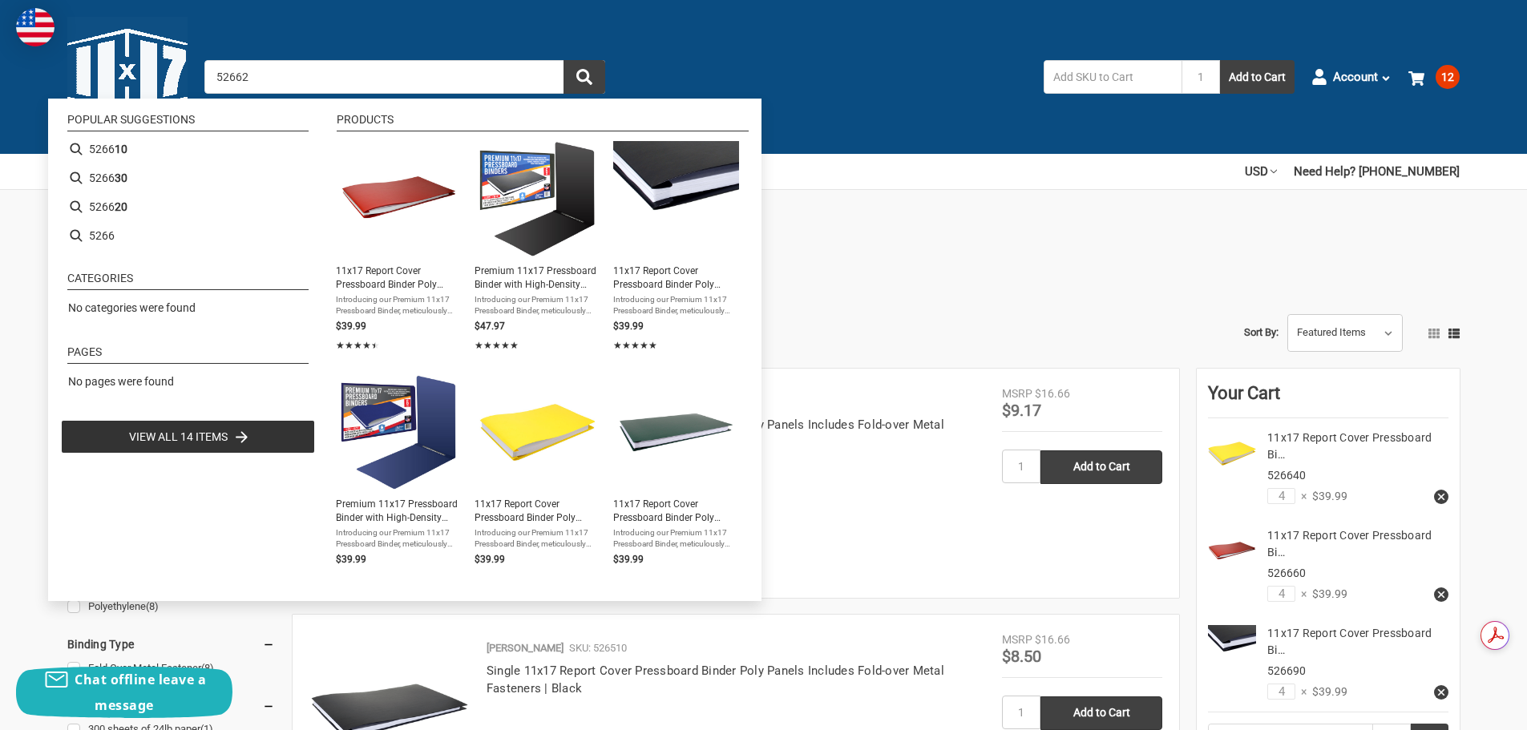
type input "526620"
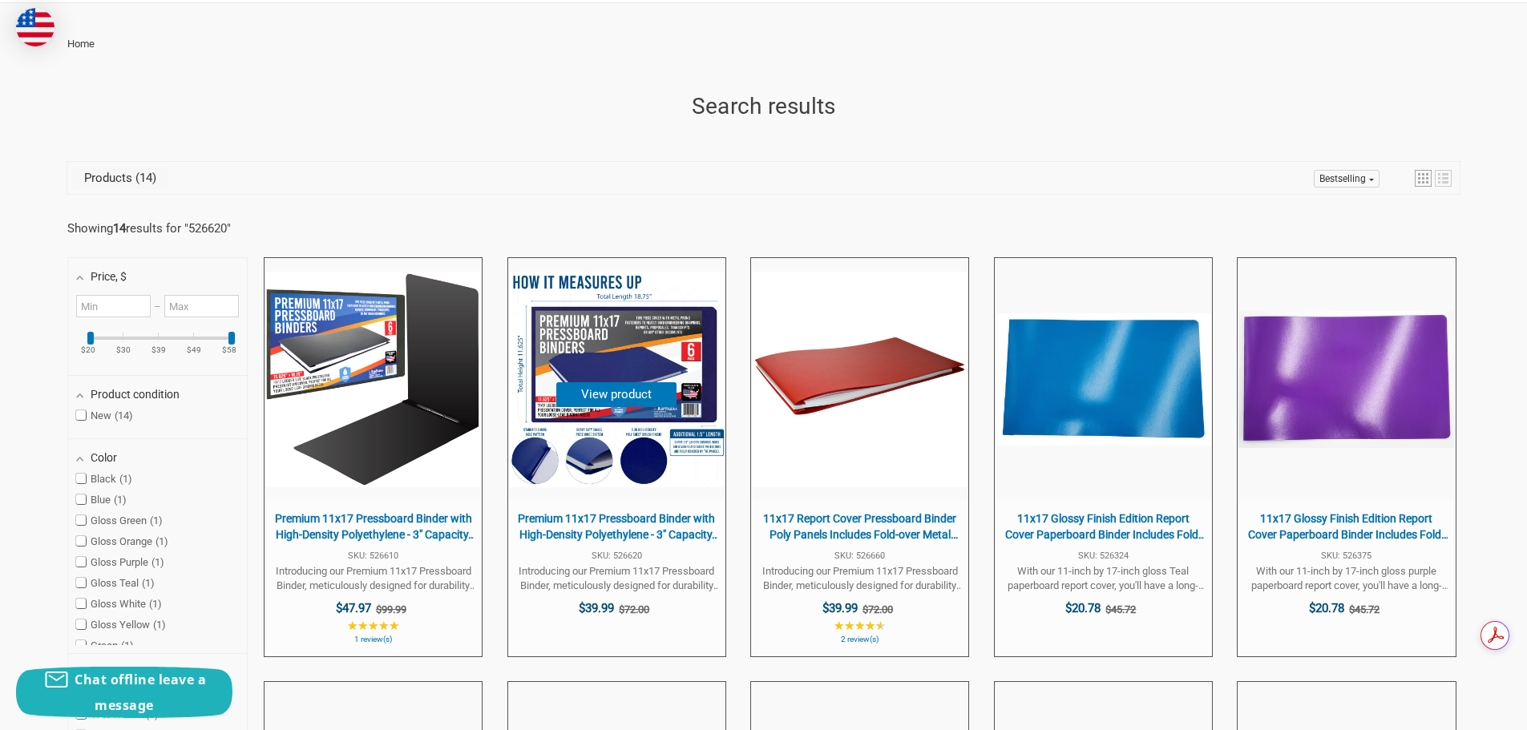
click at [662, 491] on span at bounding box center [616, 378] width 217 height 241
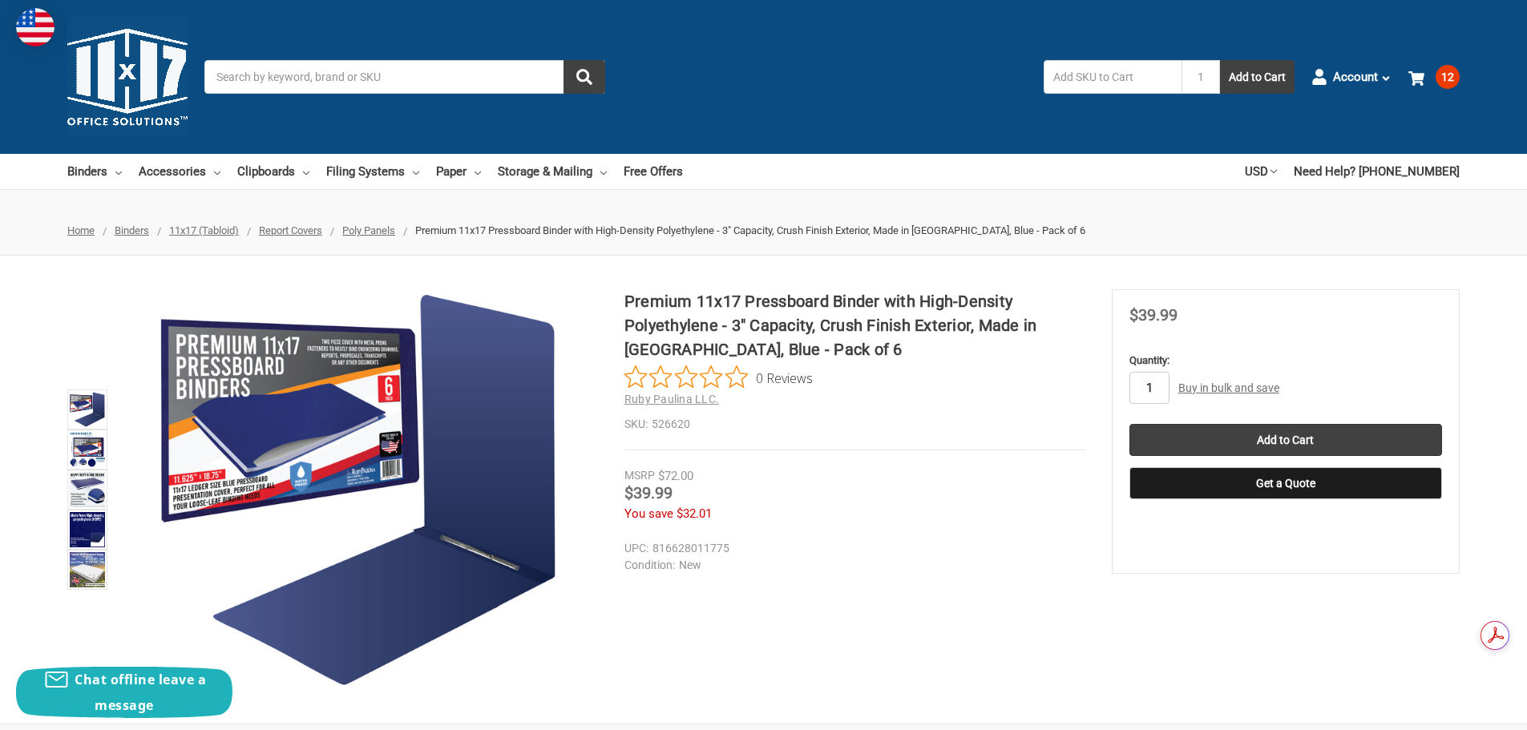
click at [1156, 398] on input "1" at bounding box center [1149, 388] width 40 height 32
type input "4"
click at [1217, 426] on input "Add to Cart" at bounding box center [1285, 440] width 313 height 32
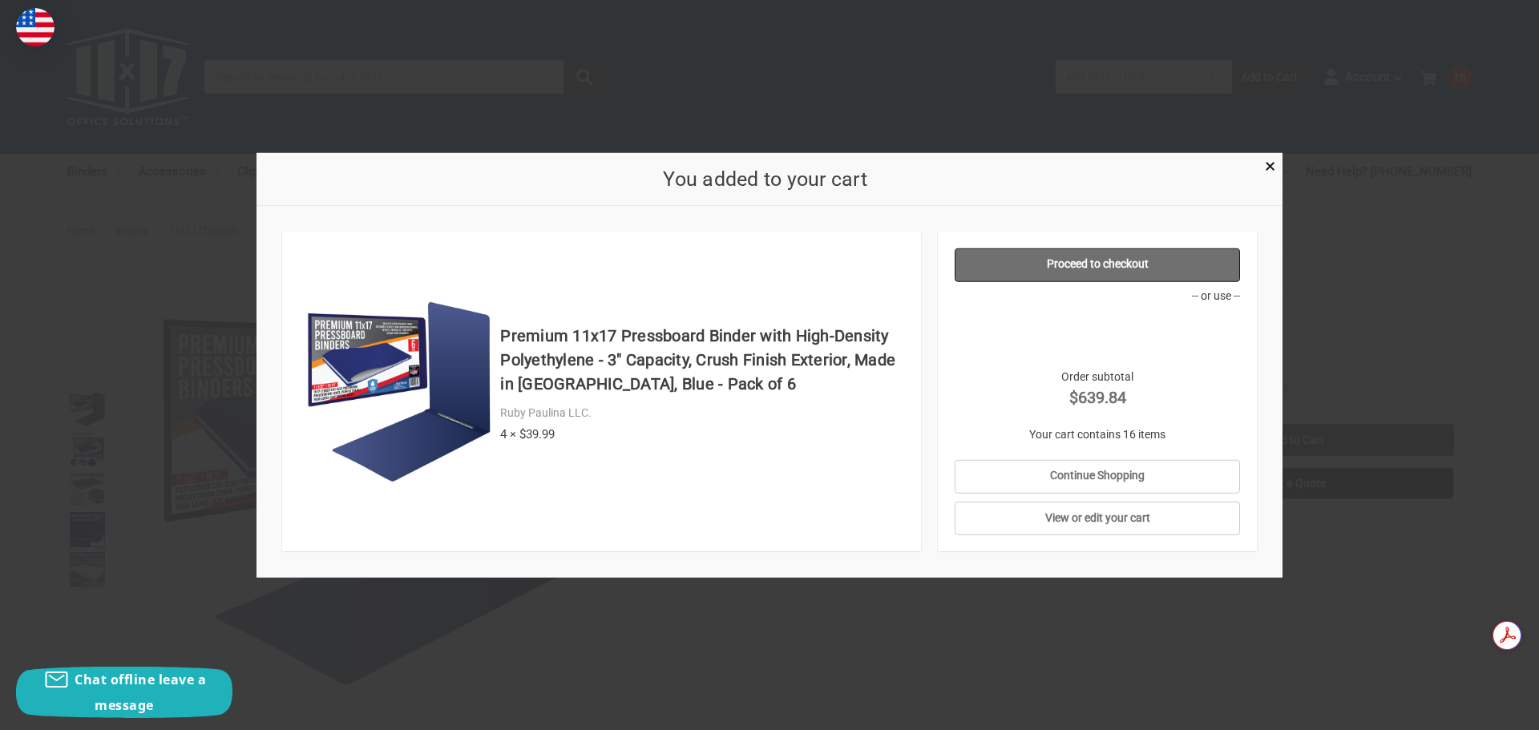
click at [1131, 260] on link "Proceed to checkout" at bounding box center [1097, 265] width 286 height 34
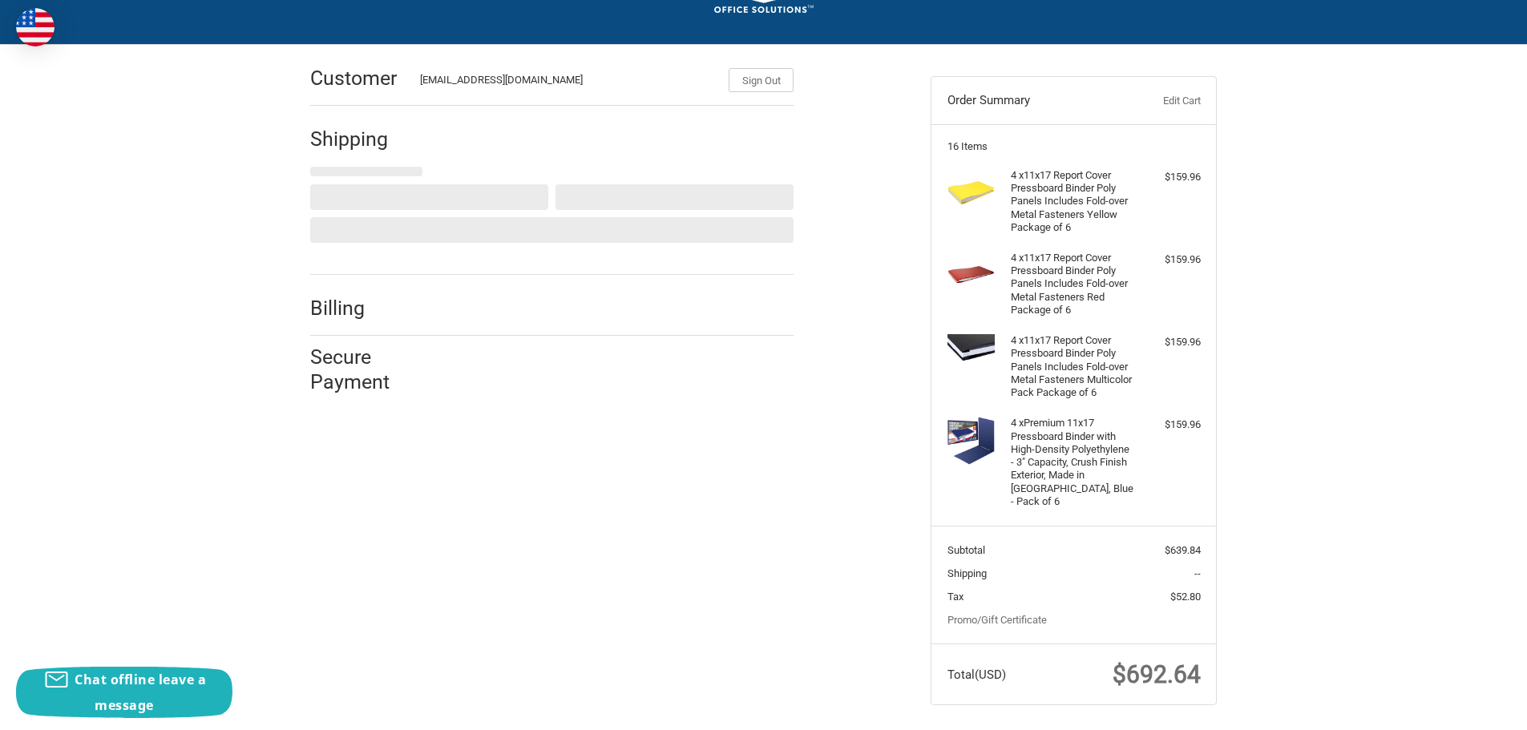
scroll to position [121, 0]
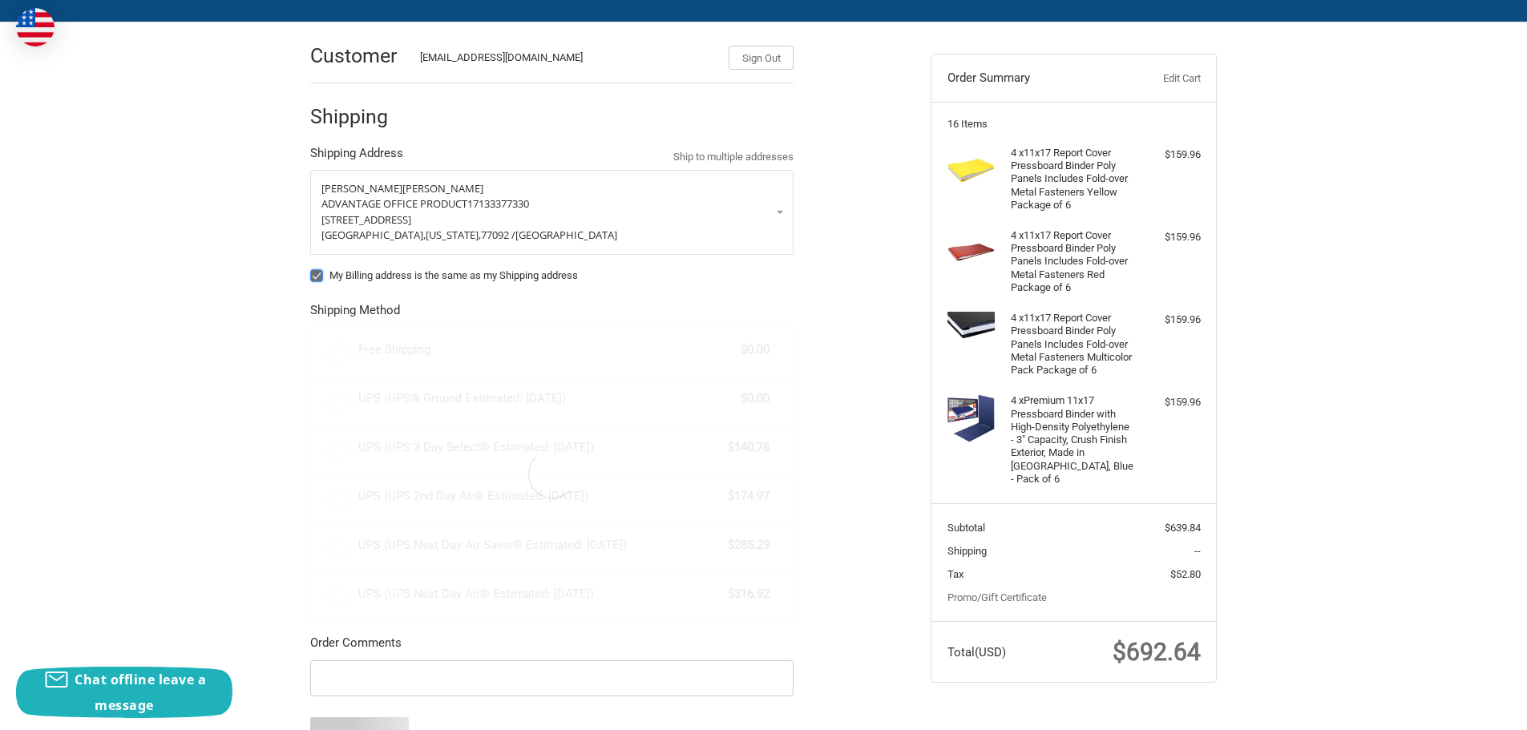
radio input "true"
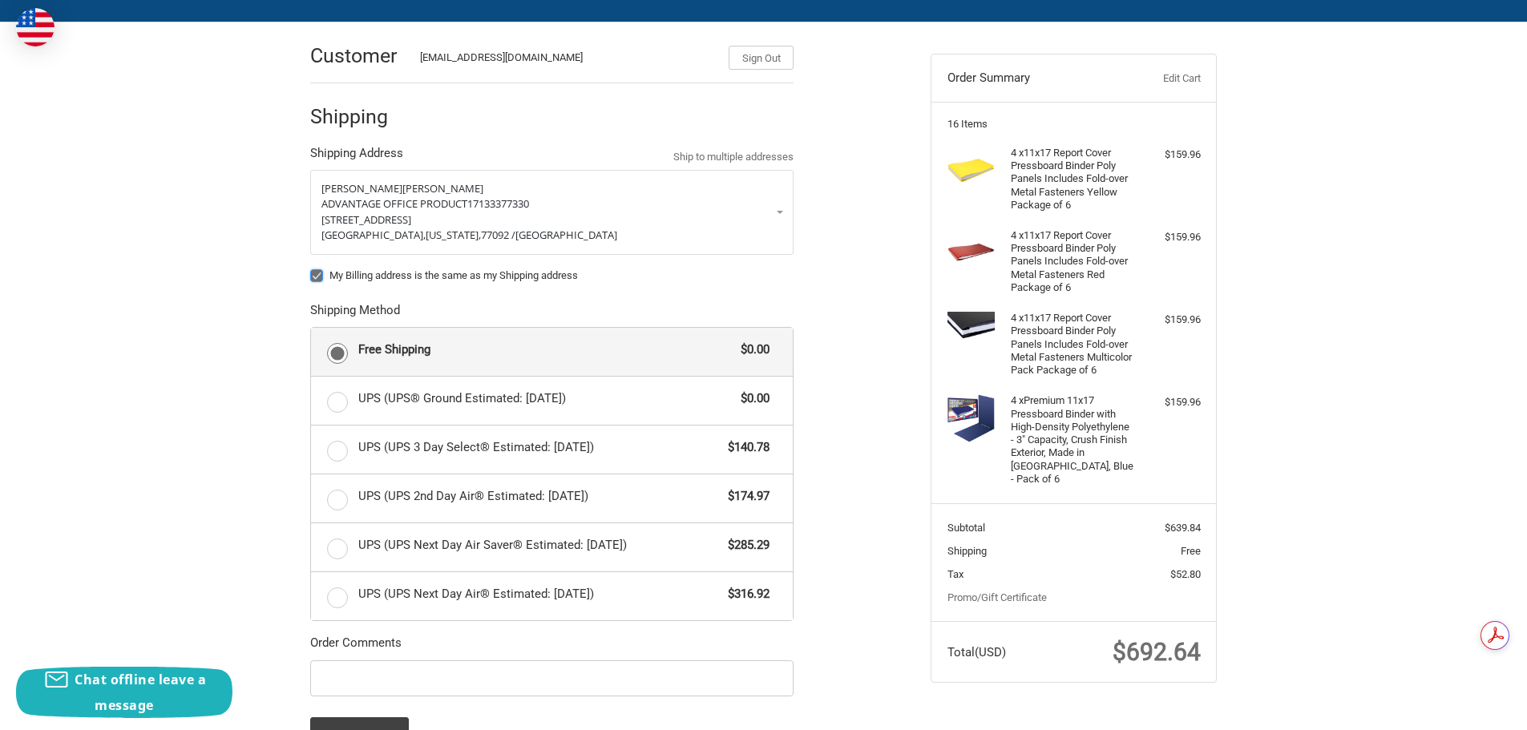
scroll to position [0, 0]
click at [338, 398] on label "UPS (UPS® Ground Estimated: Tue, Oct 14) $0.00" at bounding box center [552, 401] width 482 height 48
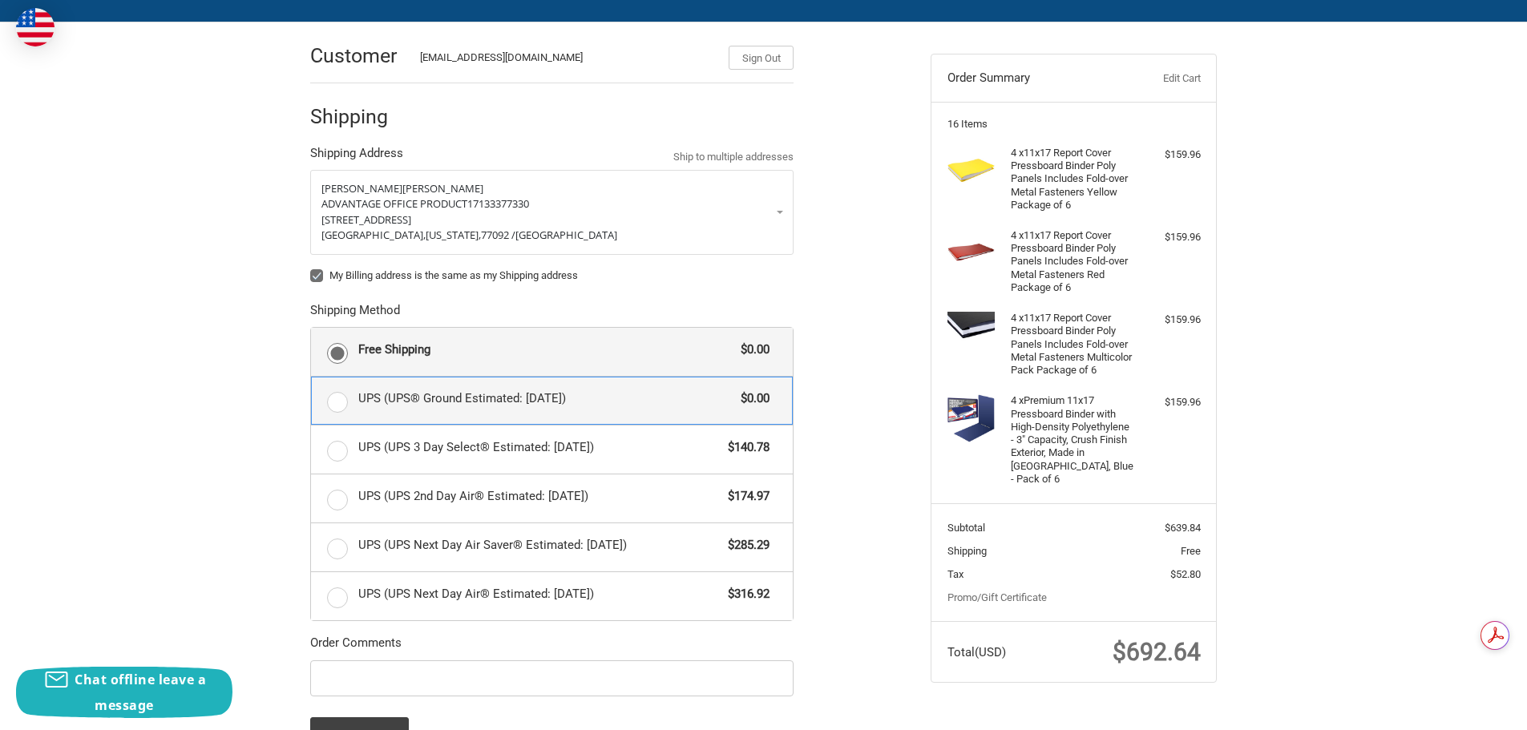
click at [312, 377] on input "UPS (UPS® Ground Estimated: Tue, Oct 14) $0.00" at bounding box center [311, 377] width 1 height 1
radio input "true"
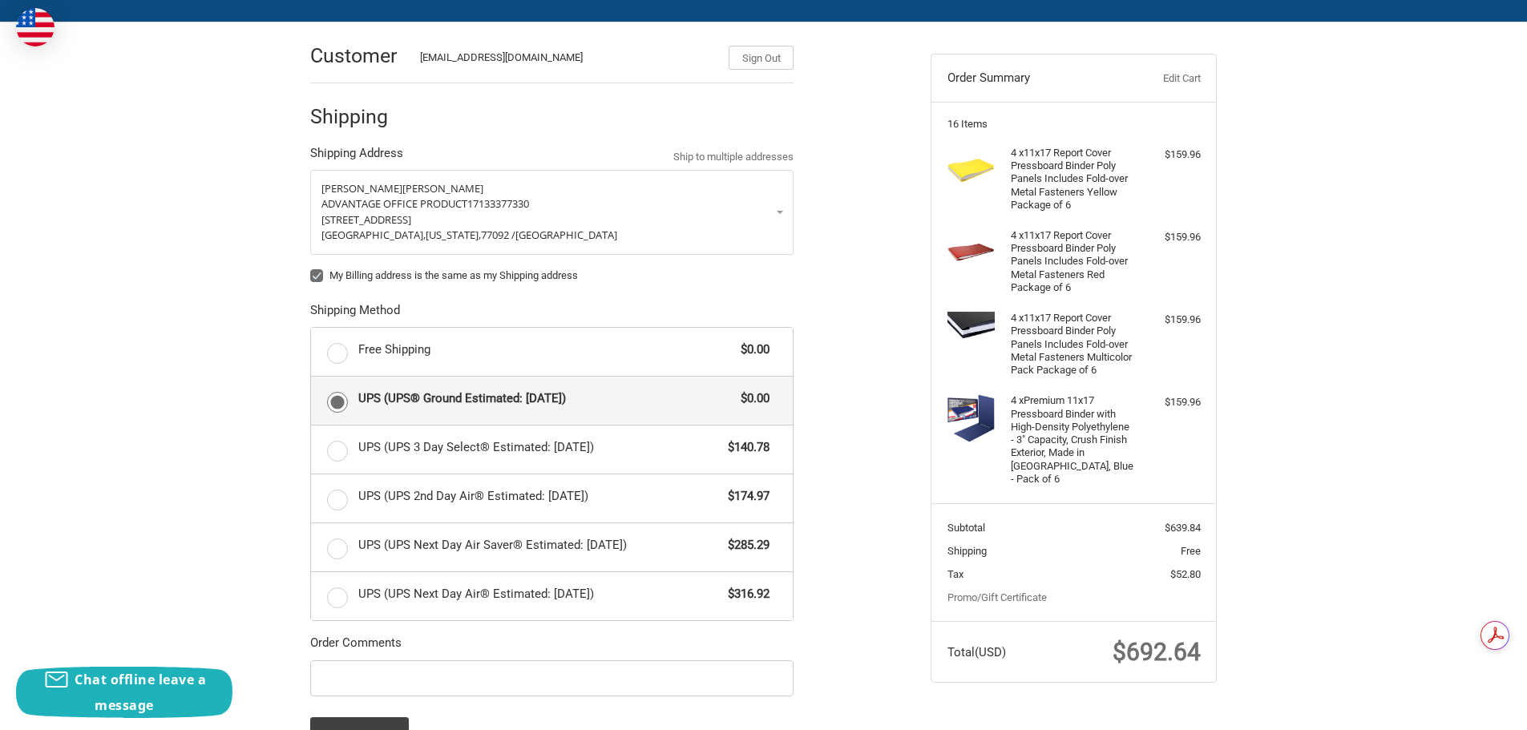
click at [148, 357] on div "Customer moe@aopsameday.com Sign Out Shipping Shipping Address Ship to multiple…" at bounding box center [763, 465] width 1527 height 887
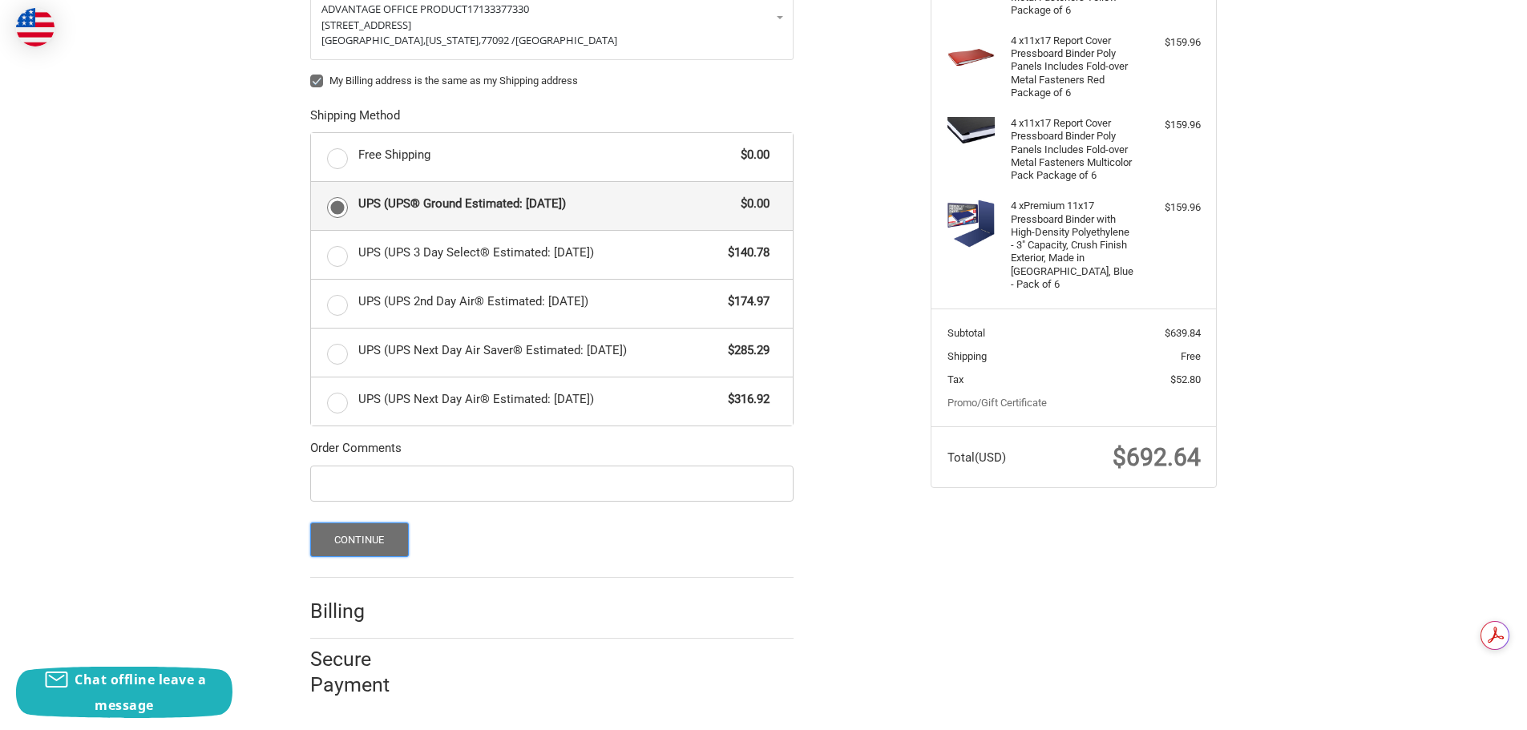
click at [349, 543] on button "Continue" at bounding box center [359, 540] width 99 height 34
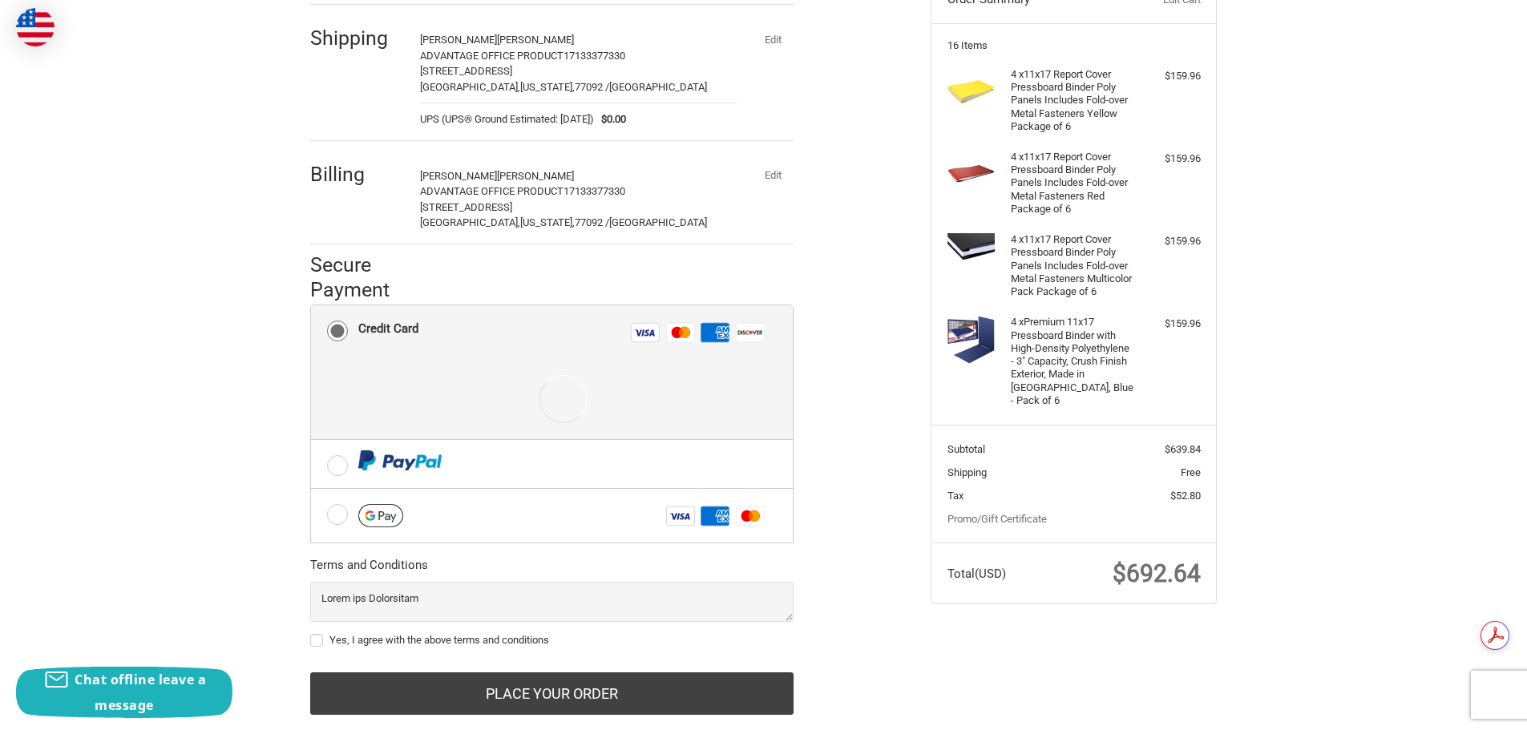
scroll to position [236, 0]
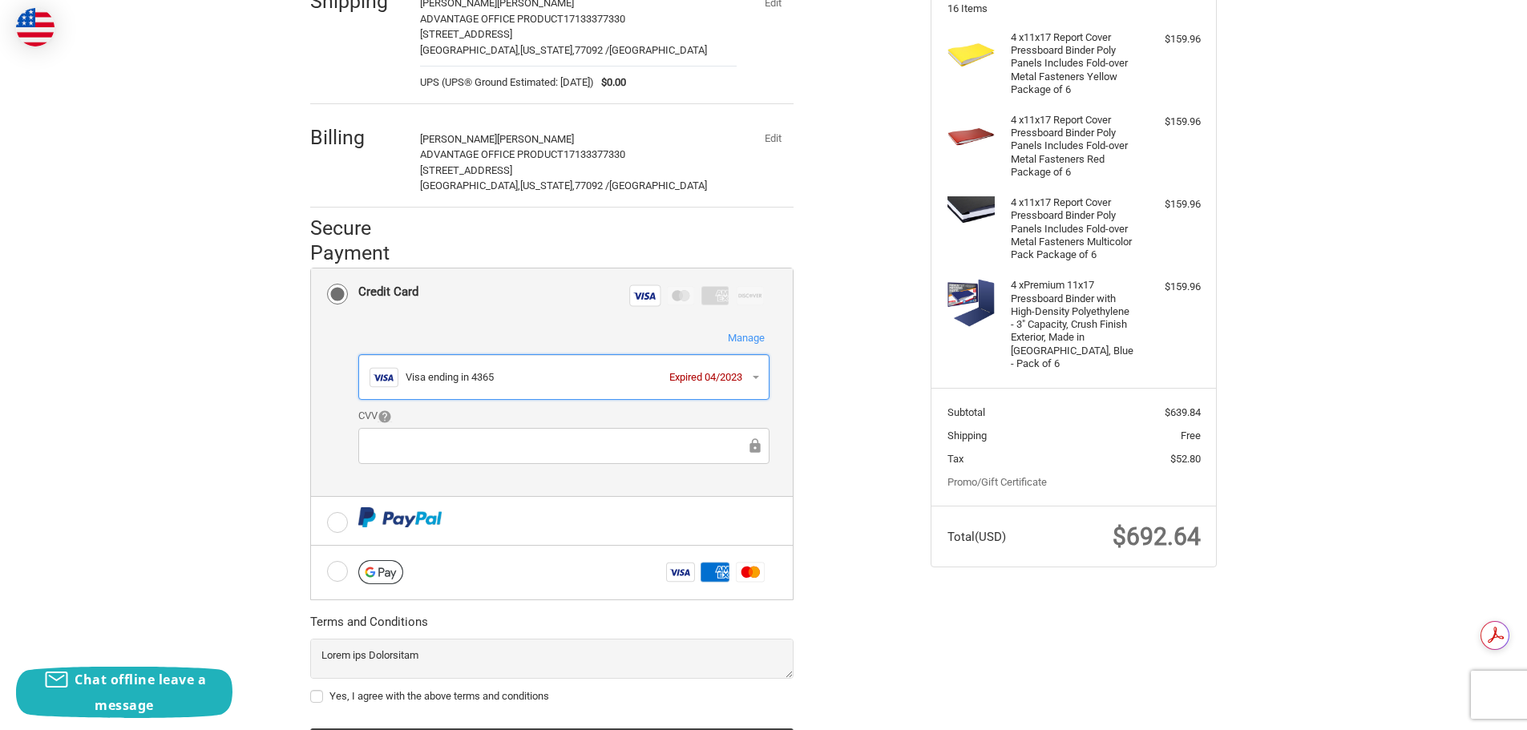
click at [459, 384] on div "Visa ending in 4365" at bounding box center [534, 377] width 256 height 16
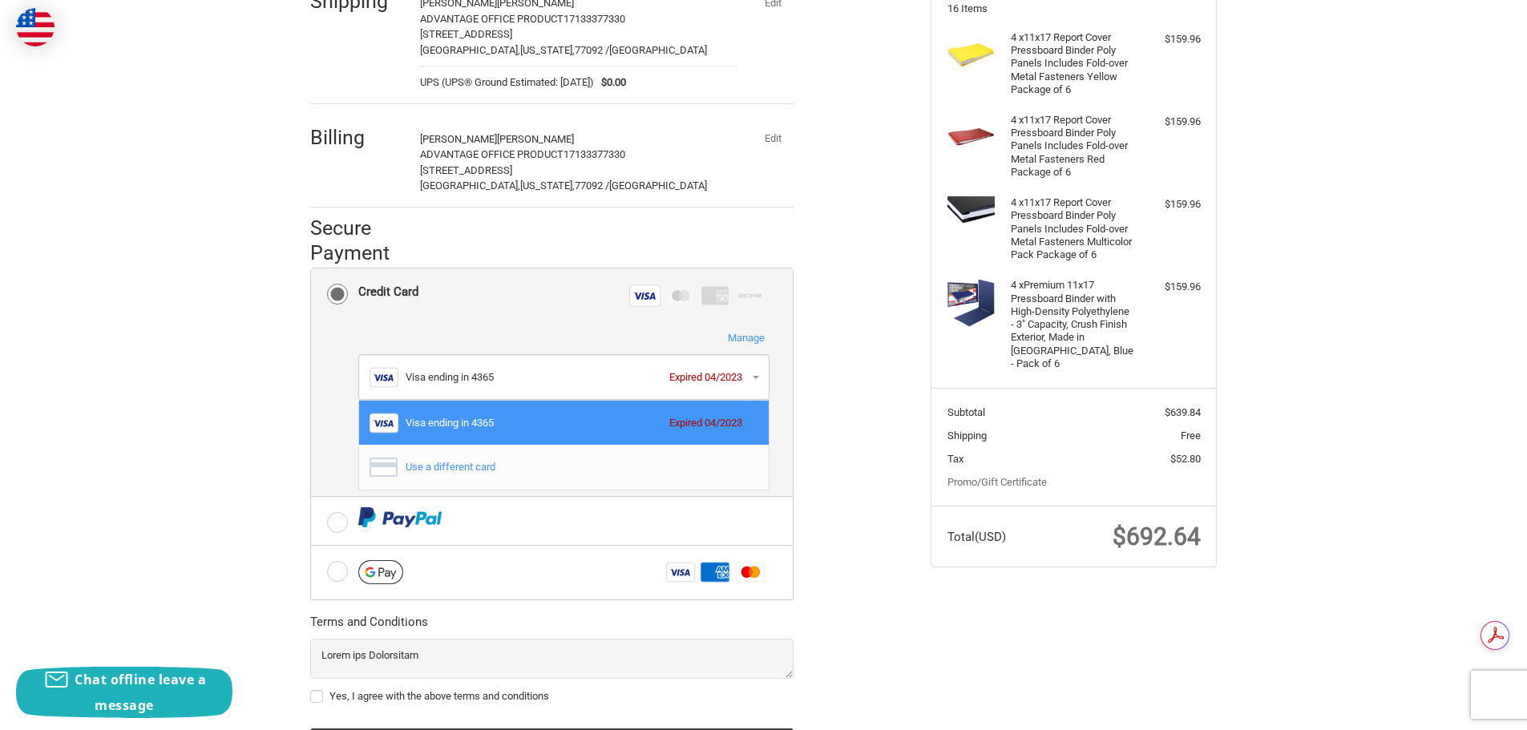
click at [459, 464] on div "Use a different card" at bounding box center [578, 467] width 345 height 16
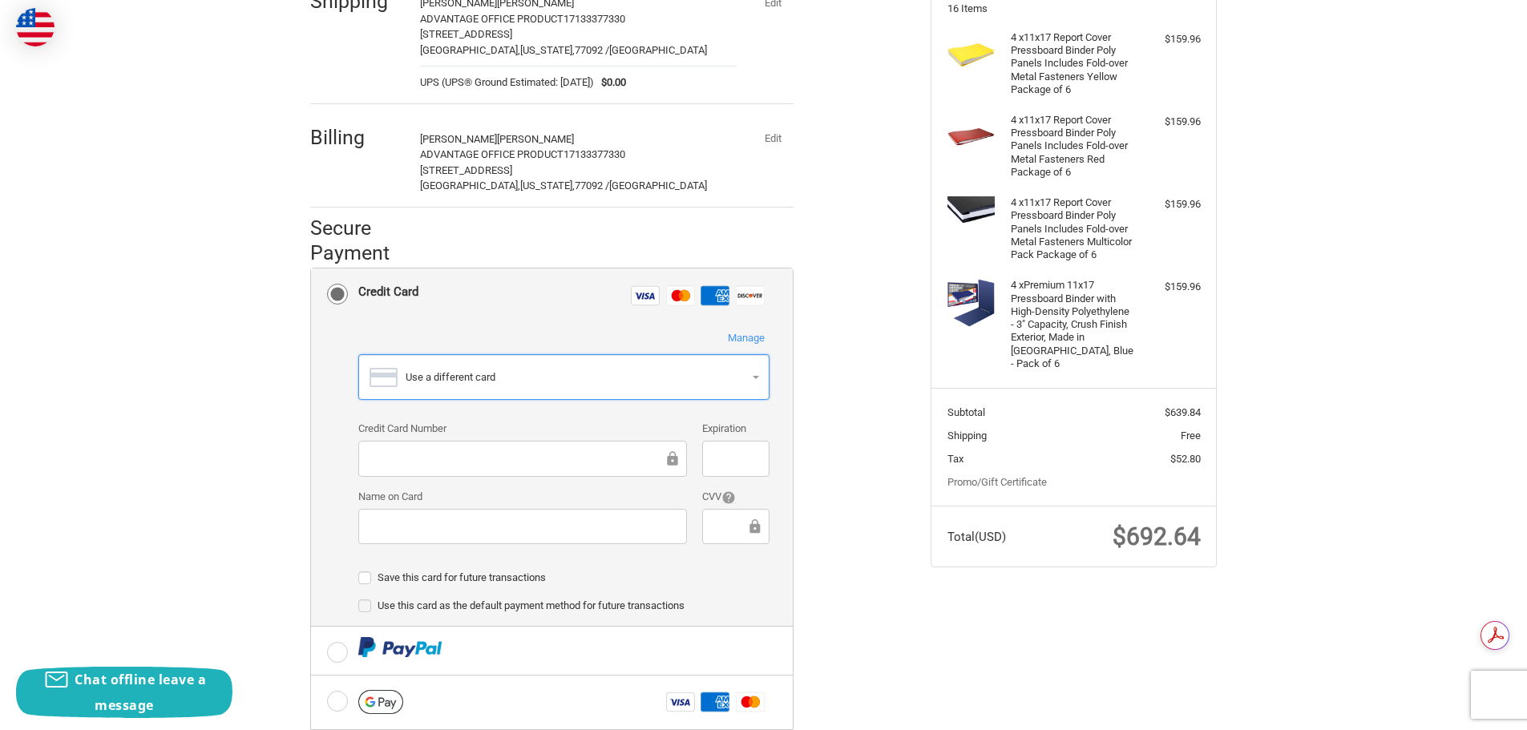
click at [457, 395] on button "Use a different card" at bounding box center [563, 377] width 411 height 46
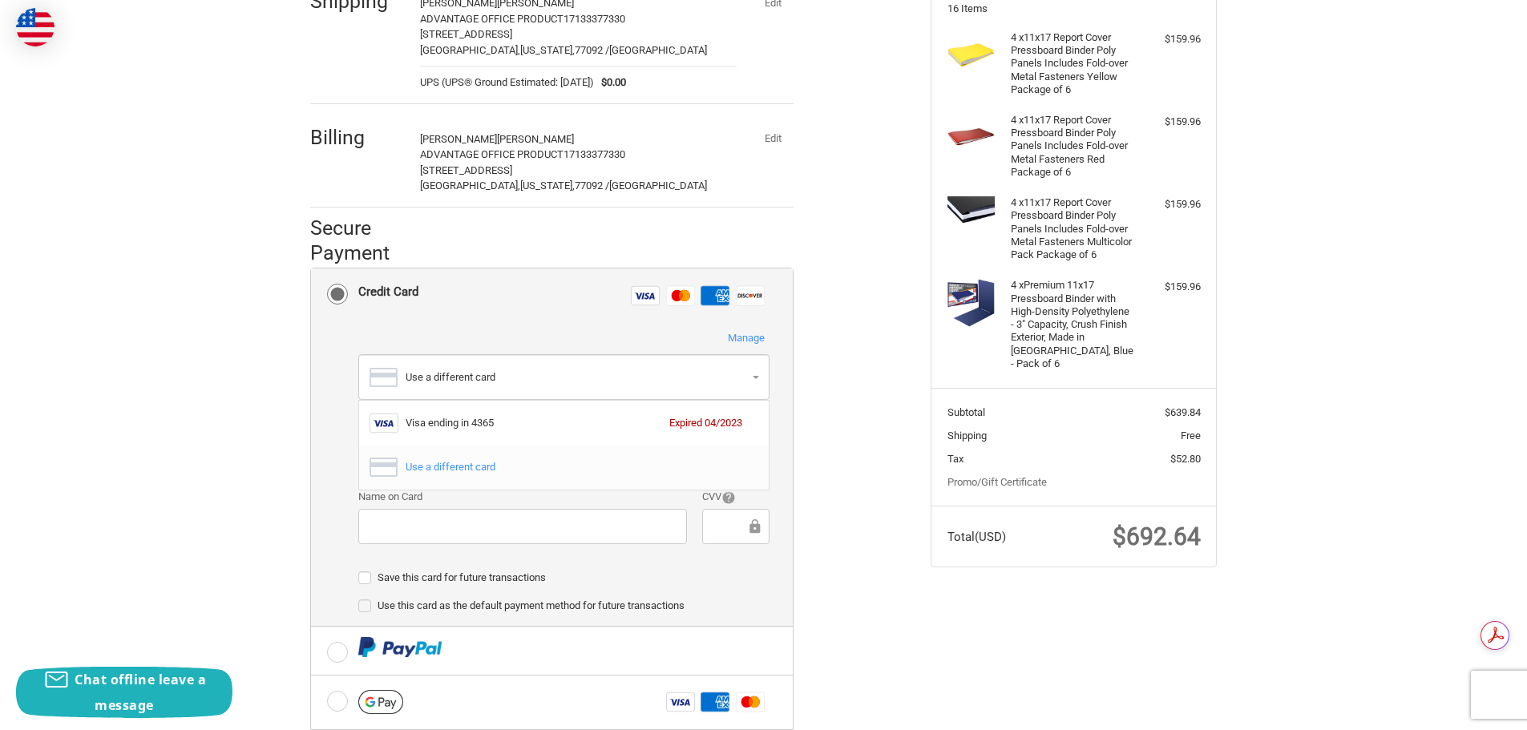
click at [465, 466] on div "Use a different card" at bounding box center [578, 467] width 345 height 16
click at [482, 579] on label "Save this card for future transactions" at bounding box center [563, 577] width 411 height 13
click at [359, 571] on input "Save this card for future transactions" at bounding box center [358, 570] width 1 height 1
checkbox input "true"
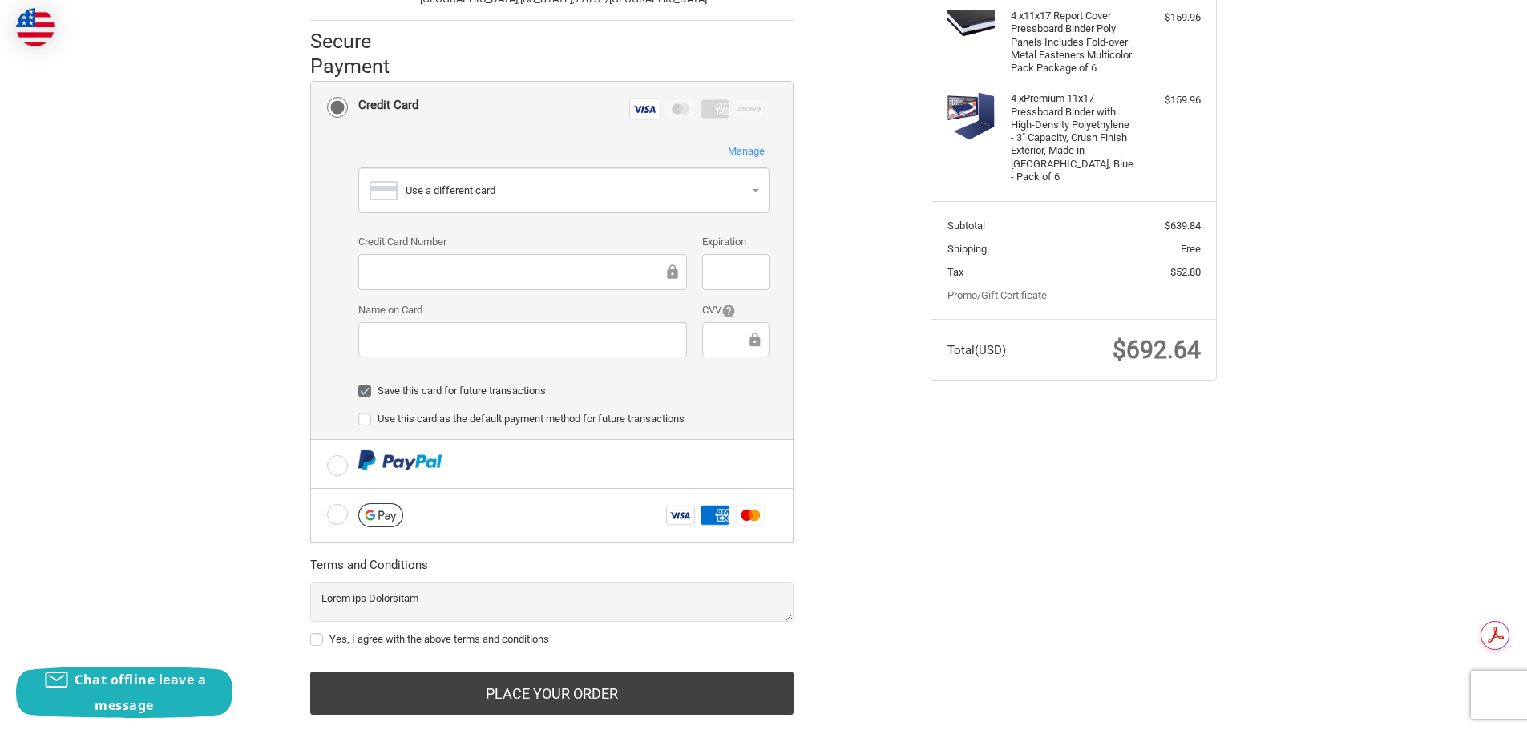
click at [317, 635] on label "Yes, I agree with the above terms and conditions" at bounding box center [551, 639] width 483 height 13
click at [311, 632] on input "Yes, I agree with the above terms and conditions" at bounding box center [310, 632] width 1 height 1
checkbox input "true"
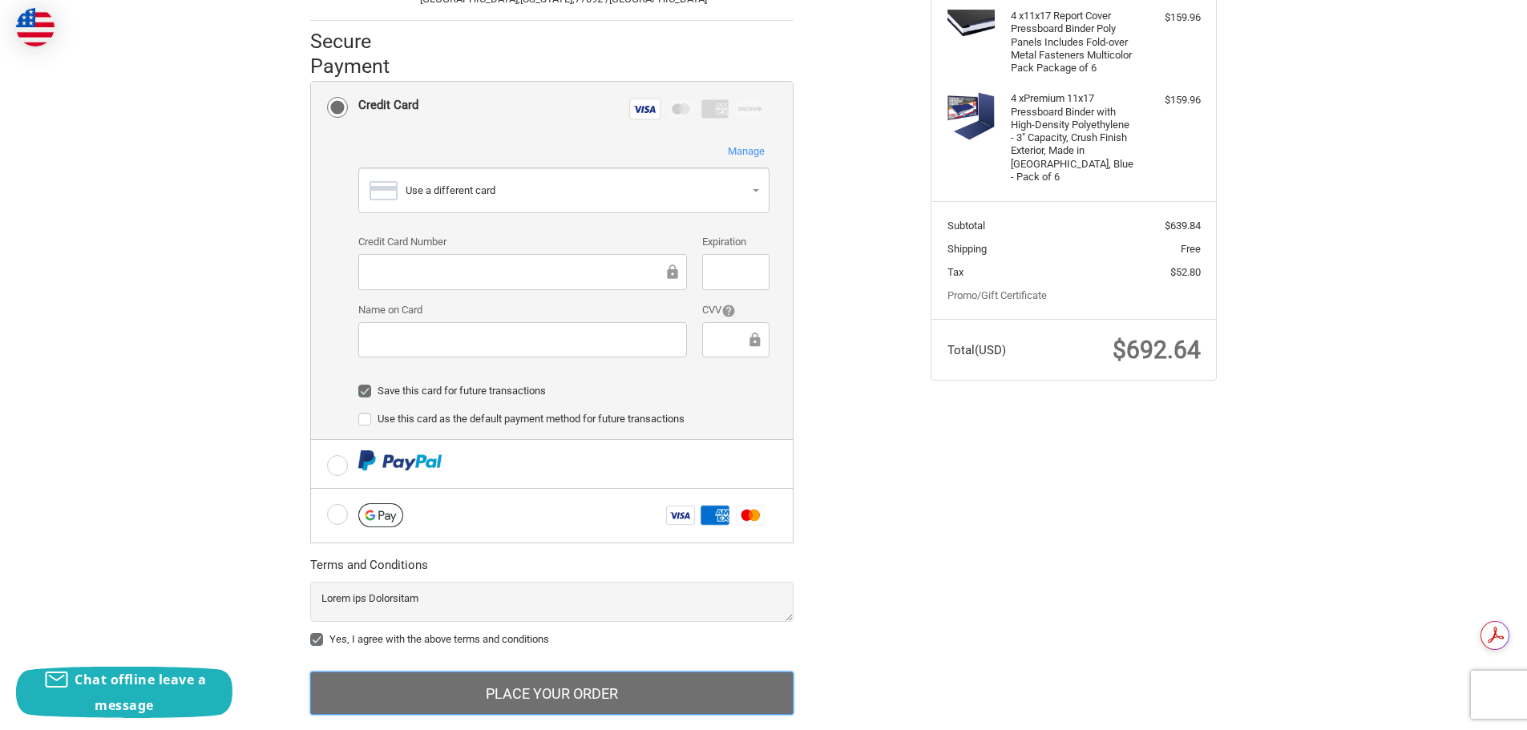
click at [502, 692] on button "Place Your Order" at bounding box center [551, 693] width 483 height 43
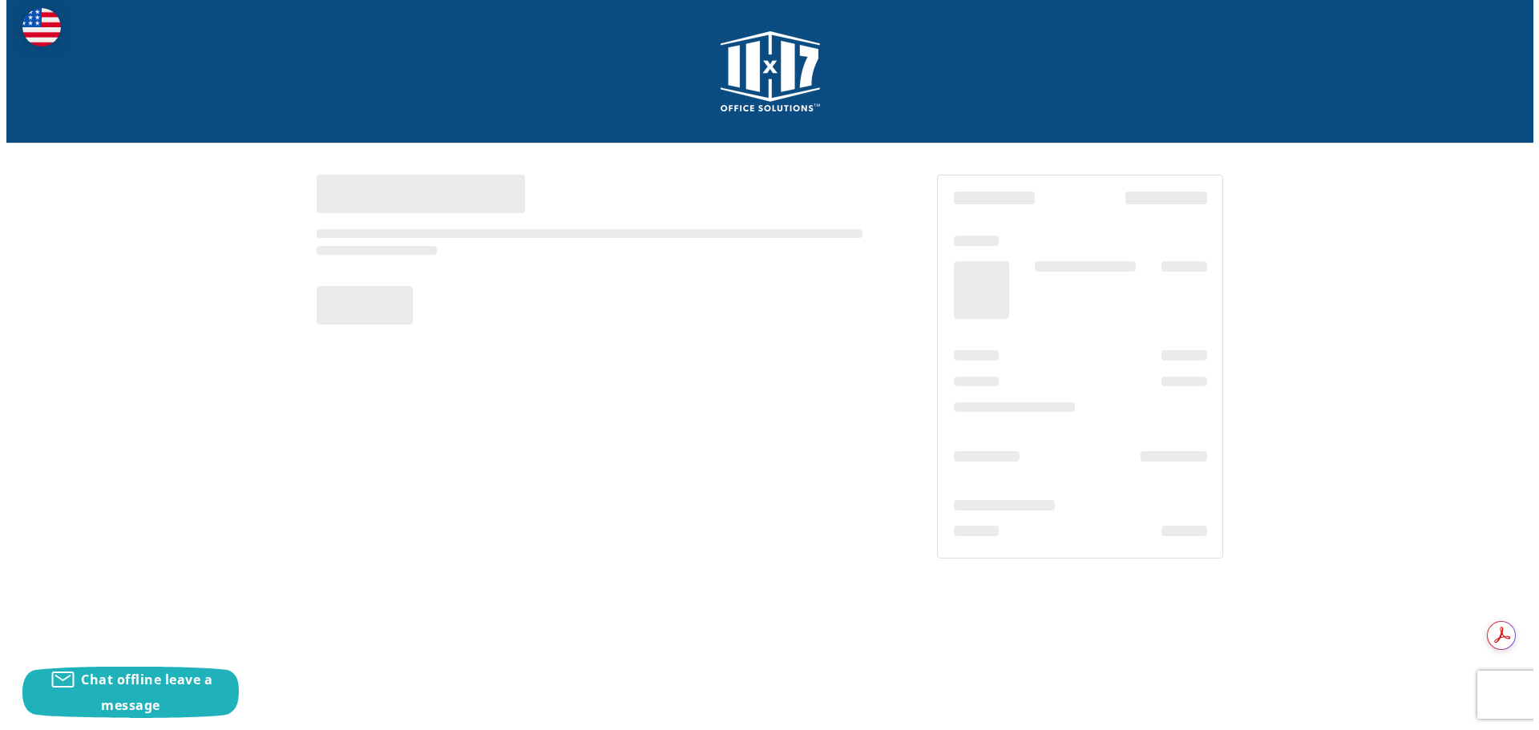
scroll to position [0, 0]
